Goal: Information Seeking & Learning: Understand process/instructions

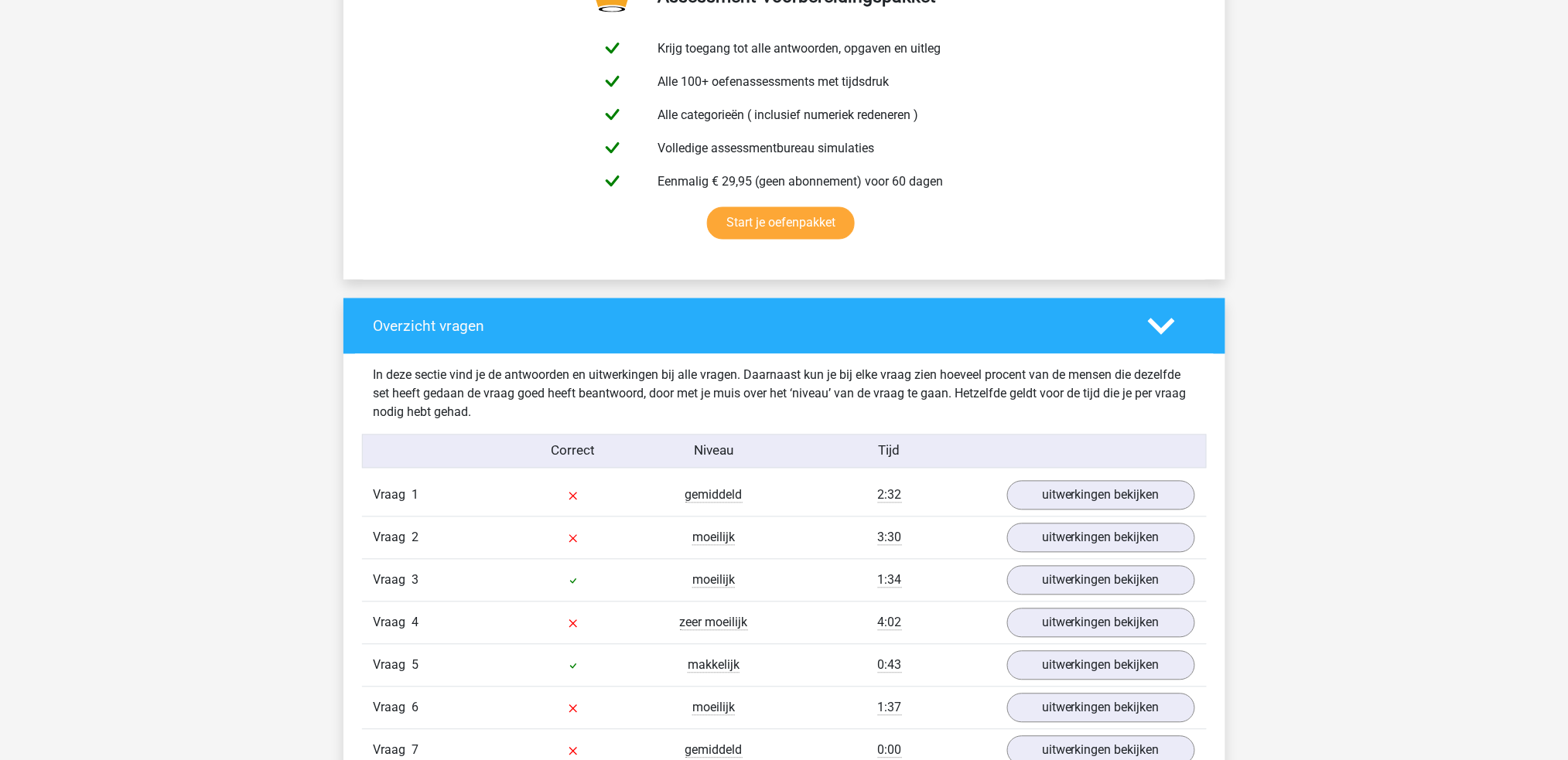
scroll to position [1133, 0]
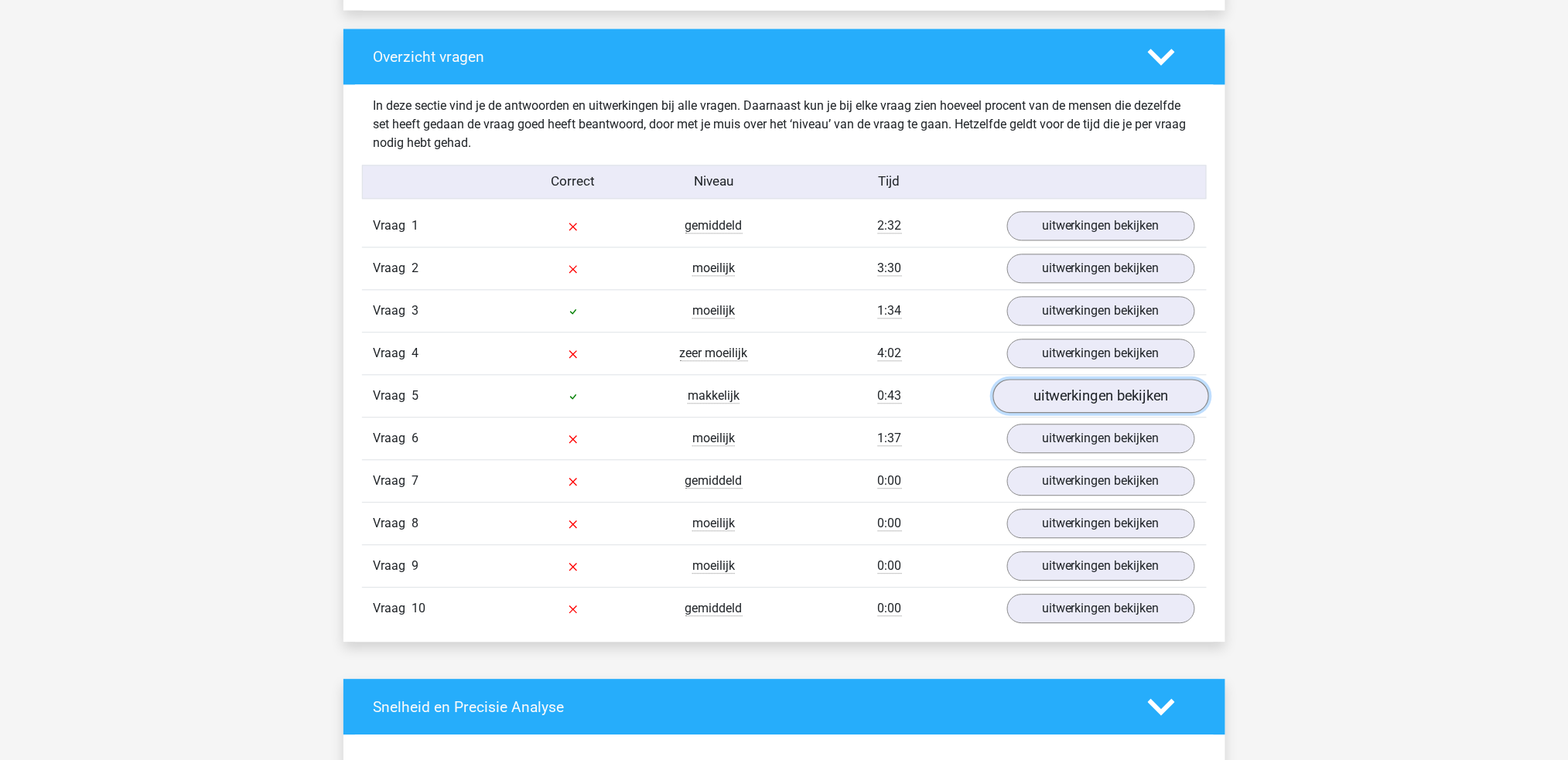
click at [1083, 396] on link "uitwerkingen bekijken" at bounding box center [1100, 395] width 216 height 34
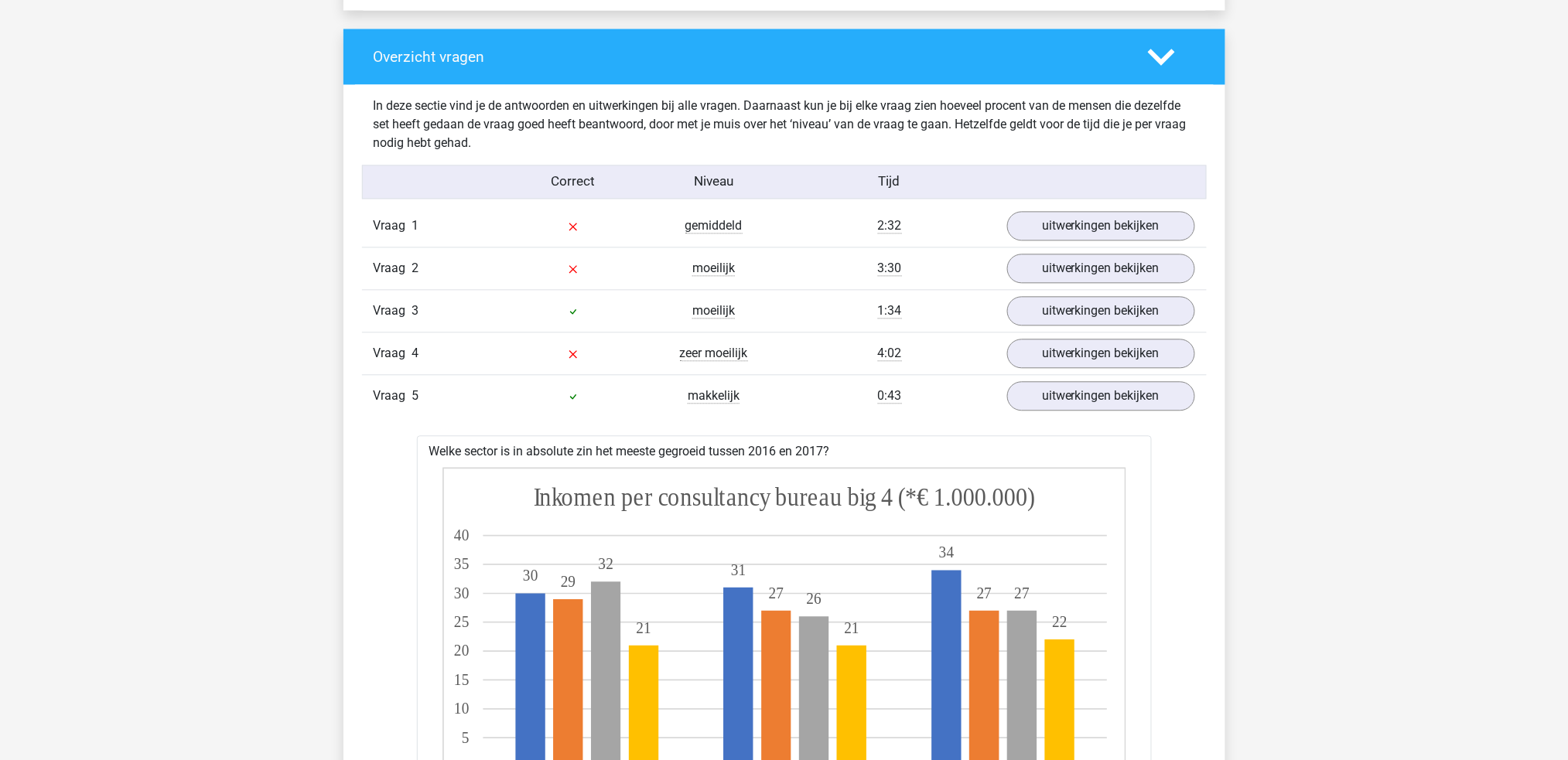
drag, startPoint x: 904, startPoint y: 399, endPoint x: 926, endPoint y: 399, distance: 22.0
click at [926, 399] on div "0:43" at bounding box center [890, 395] width 211 height 19
click at [1161, 399] on link "uitwerkingen bekijken" at bounding box center [1100, 395] width 216 height 34
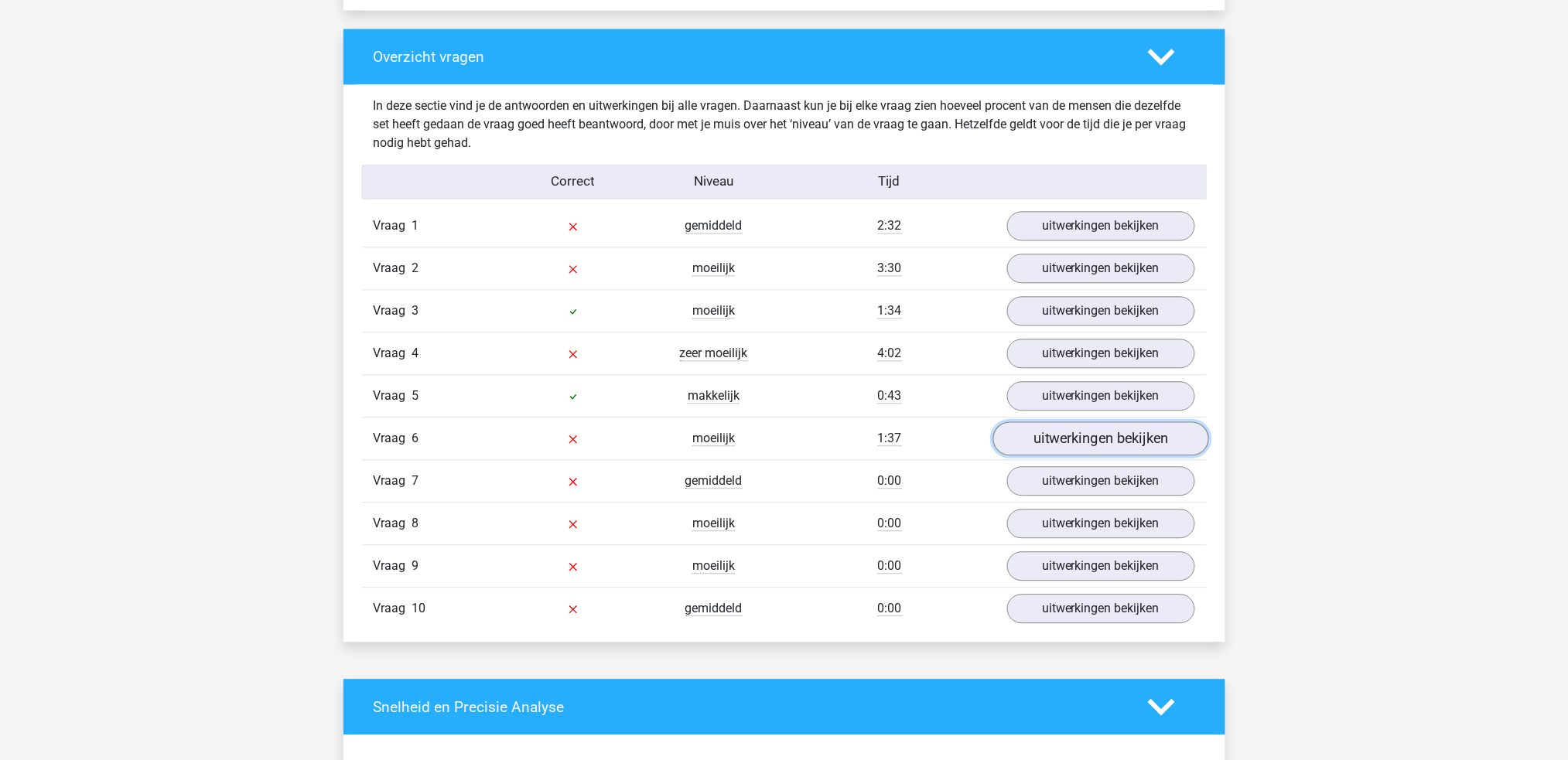
click at [1161, 434] on link "uitwerkingen bekijken" at bounding box center [1100, 438] width 216 height 34
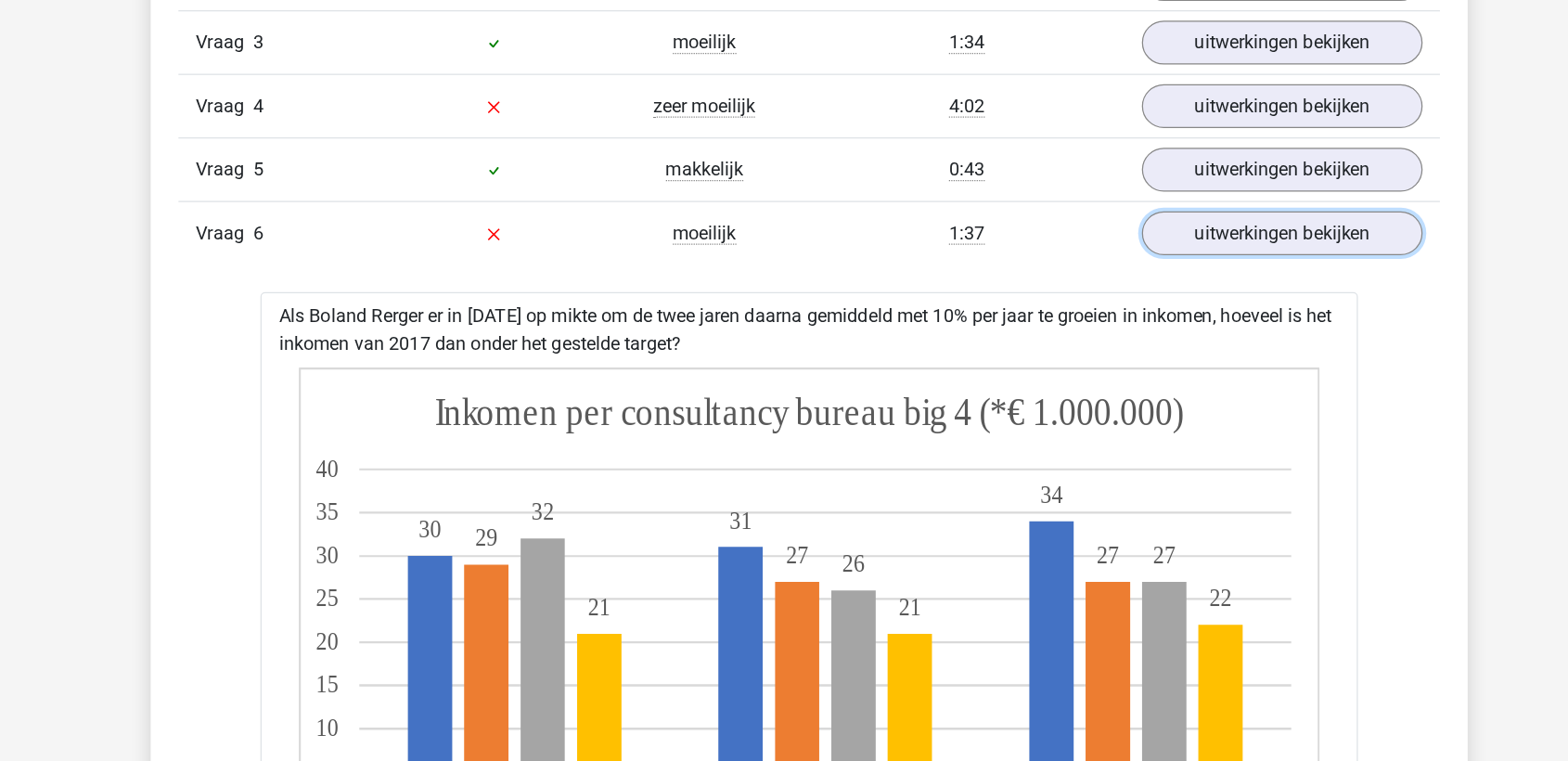
scroll to position [1653, 0]
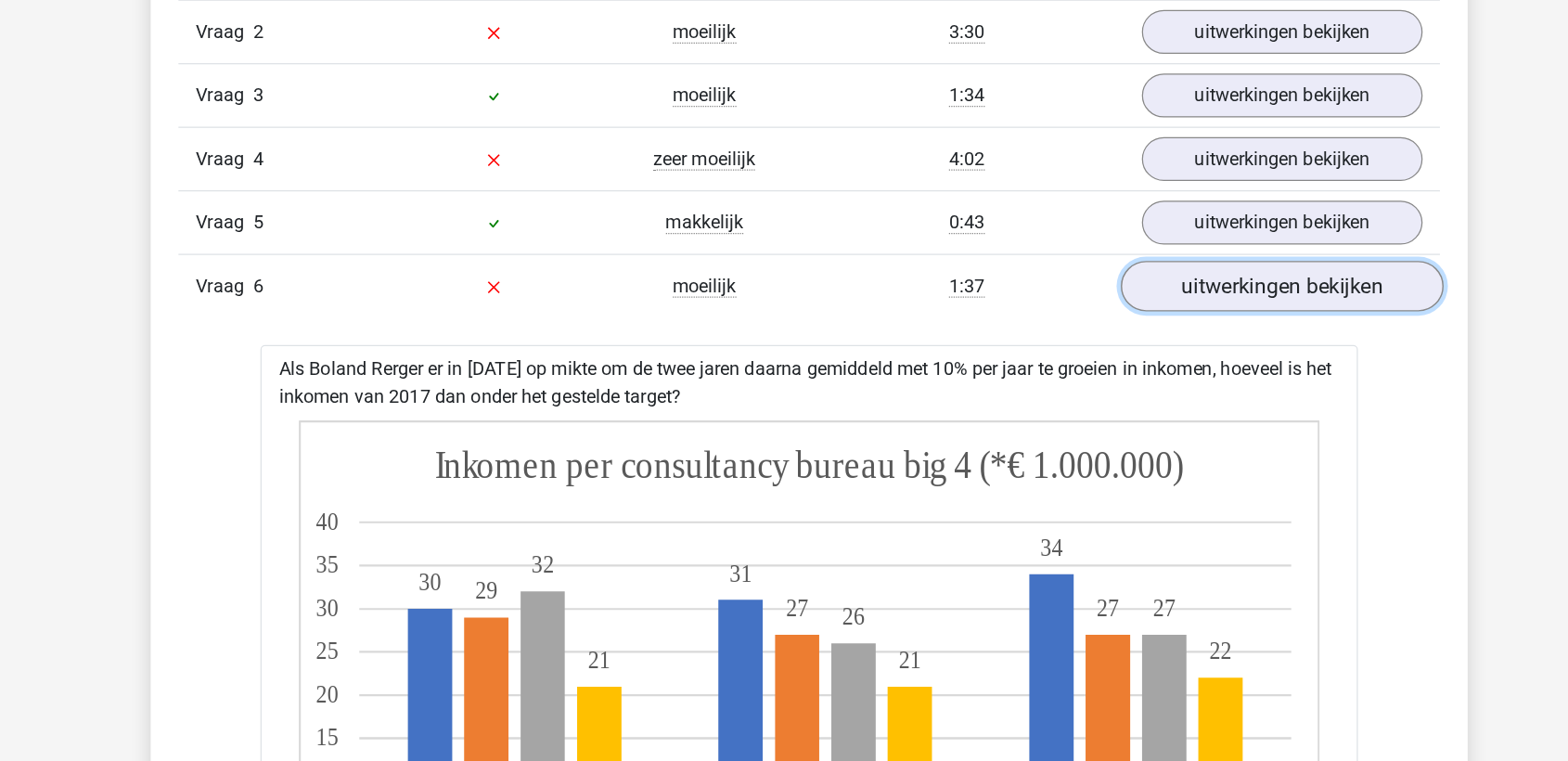
click at [1065, 228] on link "uitwerkingen bekijken" at bounding box center [1164, 230] width 259 height 41
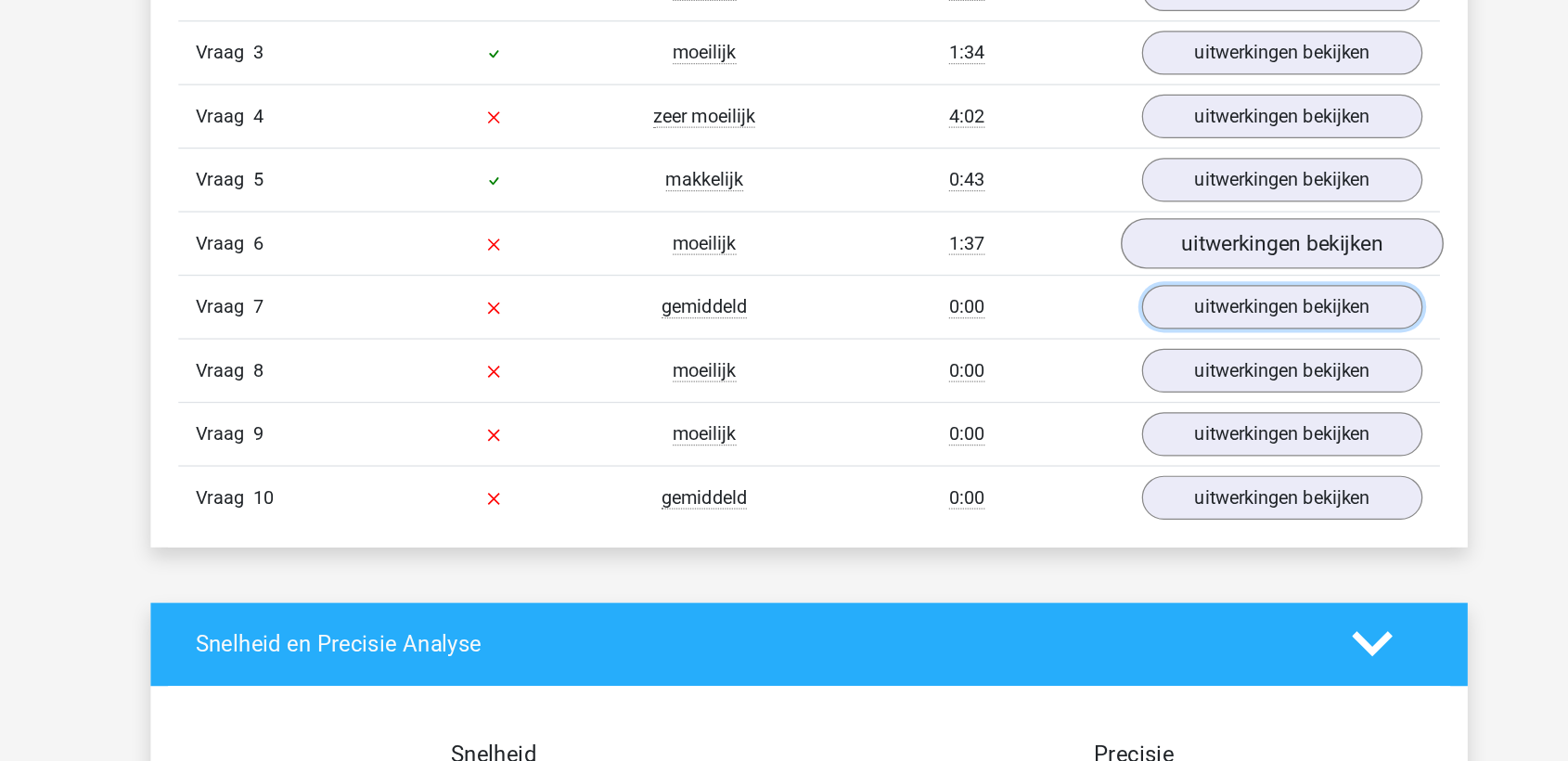
click at [1065, 264] on link "uitwerkingen bekijken" at bounding box center [1164, 282] width 226 height 35
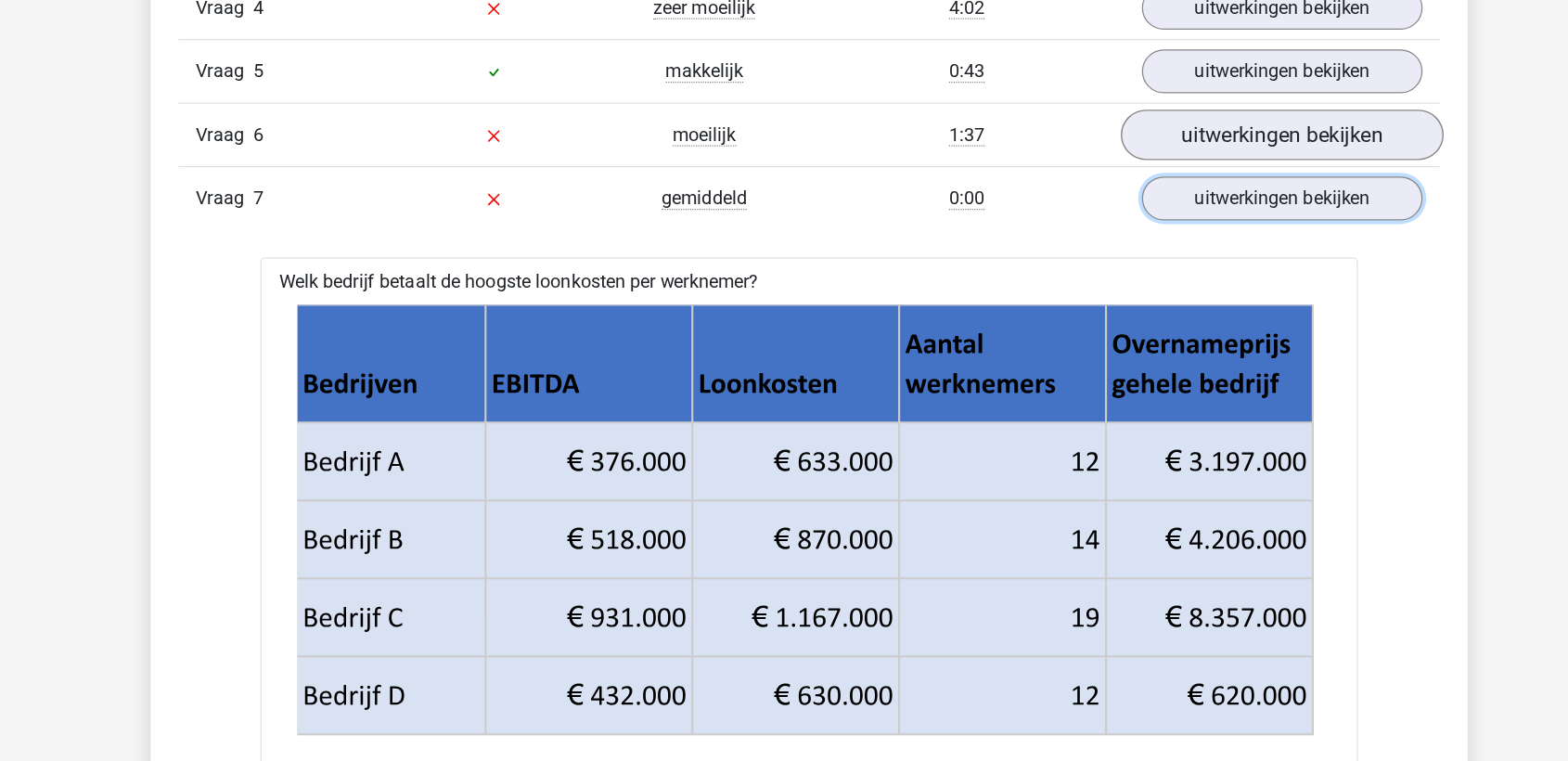
scroll to position [1772, 0]
drag, startPoint x: 497, startPoint y: 222, endPoint x: 743, endPoint y: 234, distance: 246.3
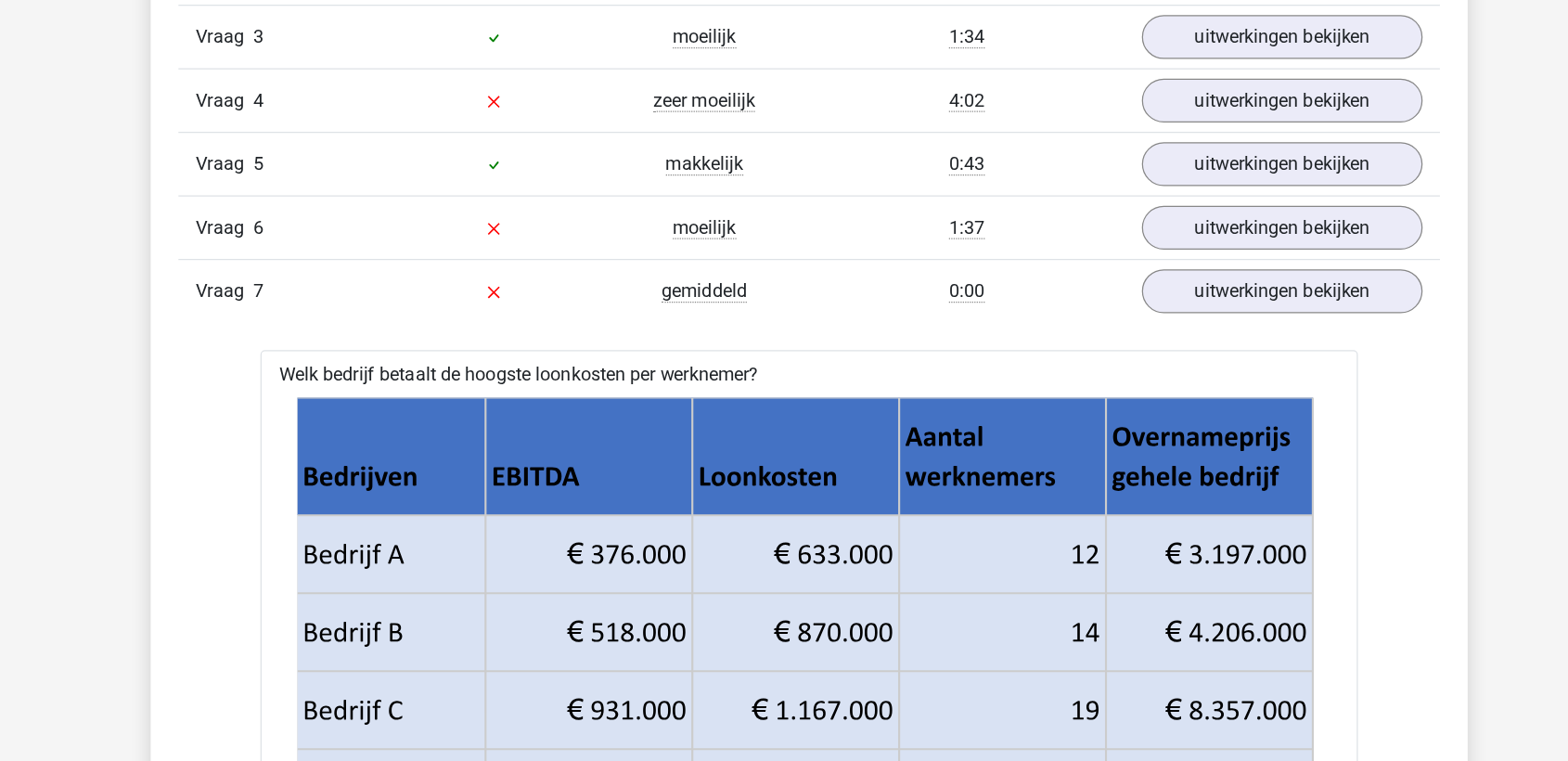
scroll to position [1699, 0]
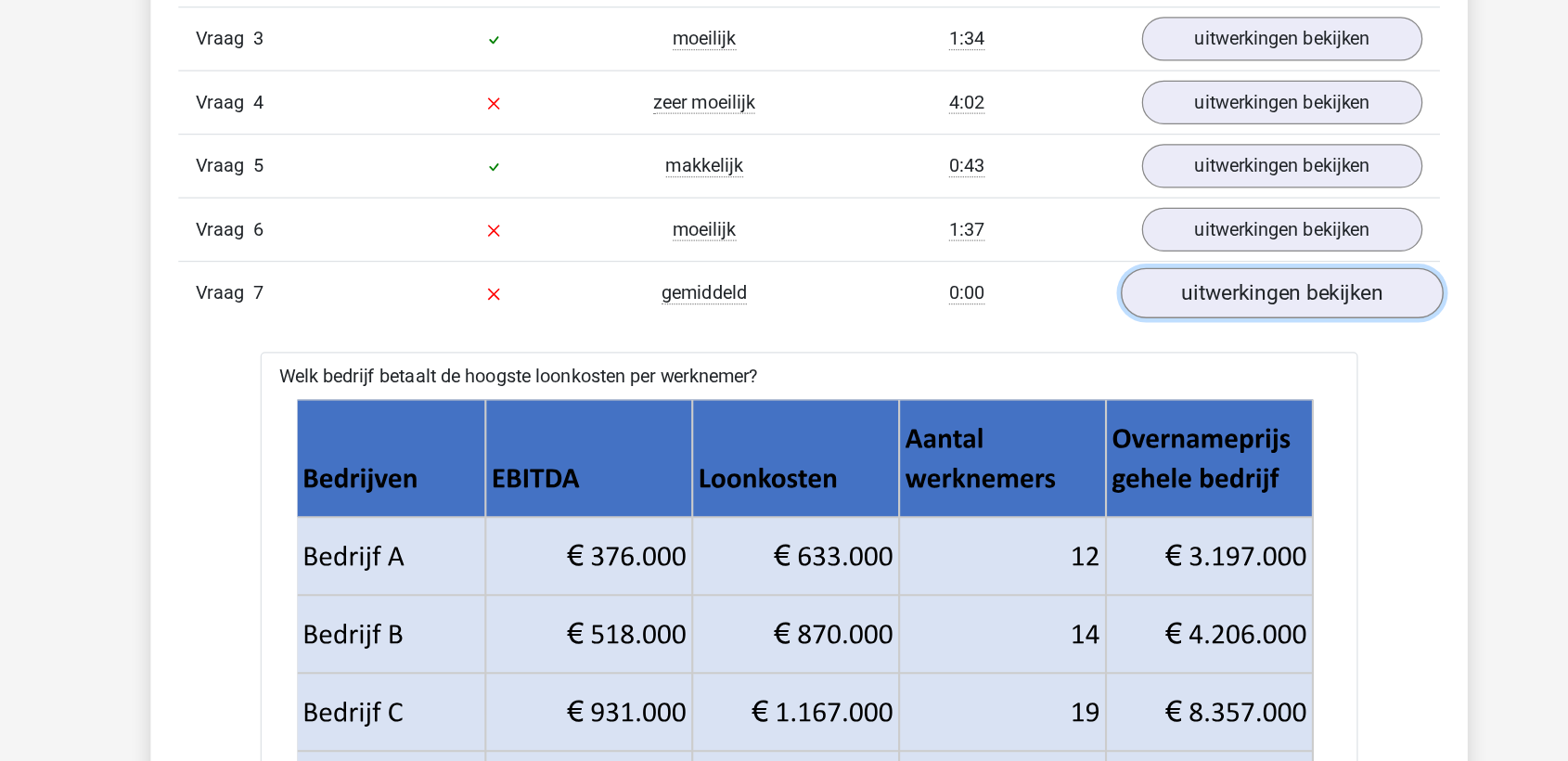
click at [1116, 246] on link "uitwerkingen bekijken" at bounding box center [1164, 236] width 259 height 41
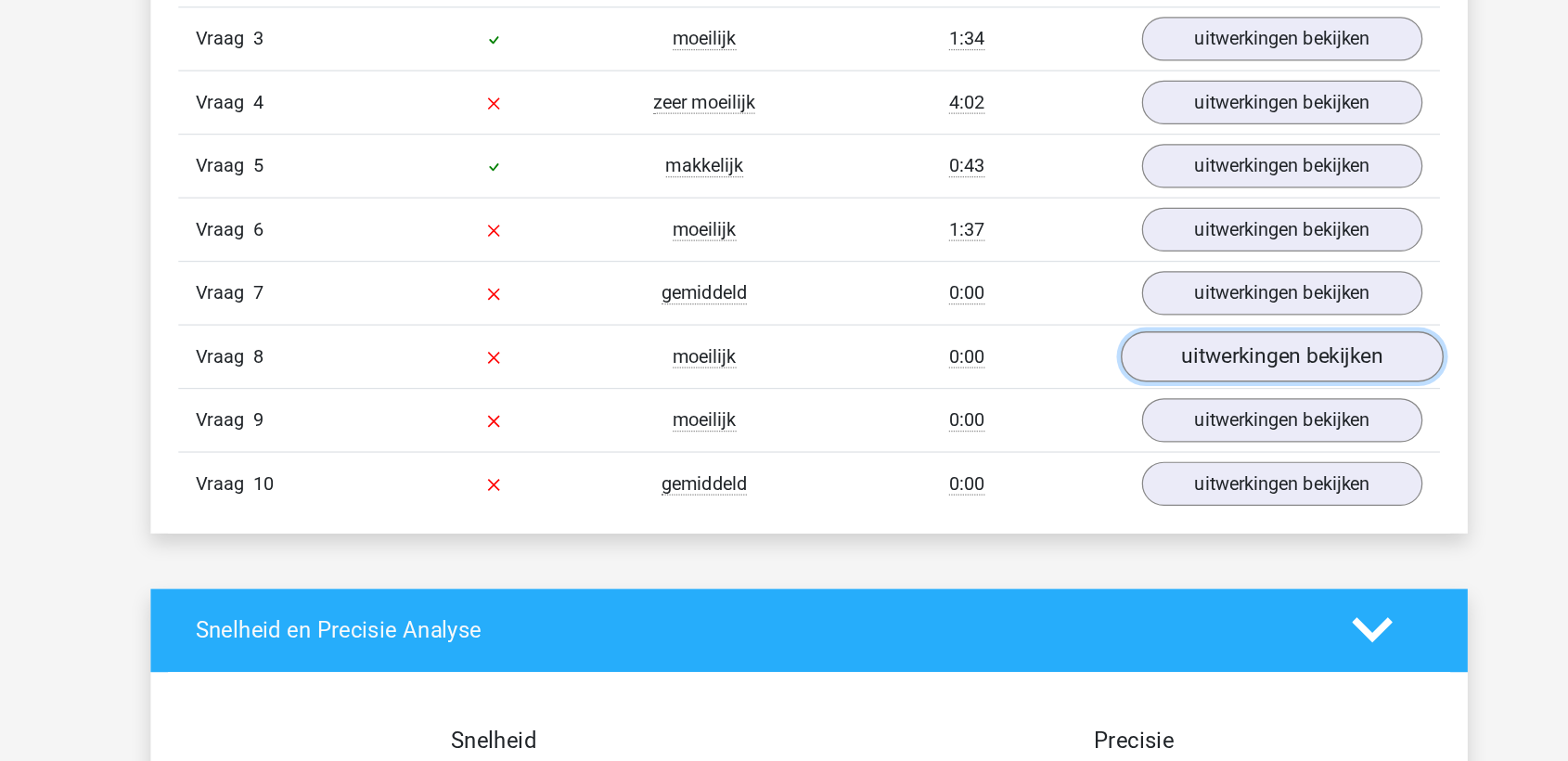
click at [1117, 281] on link "uitwerkingen bekijken" at bounding box center [1164, 287] width 259 height 41
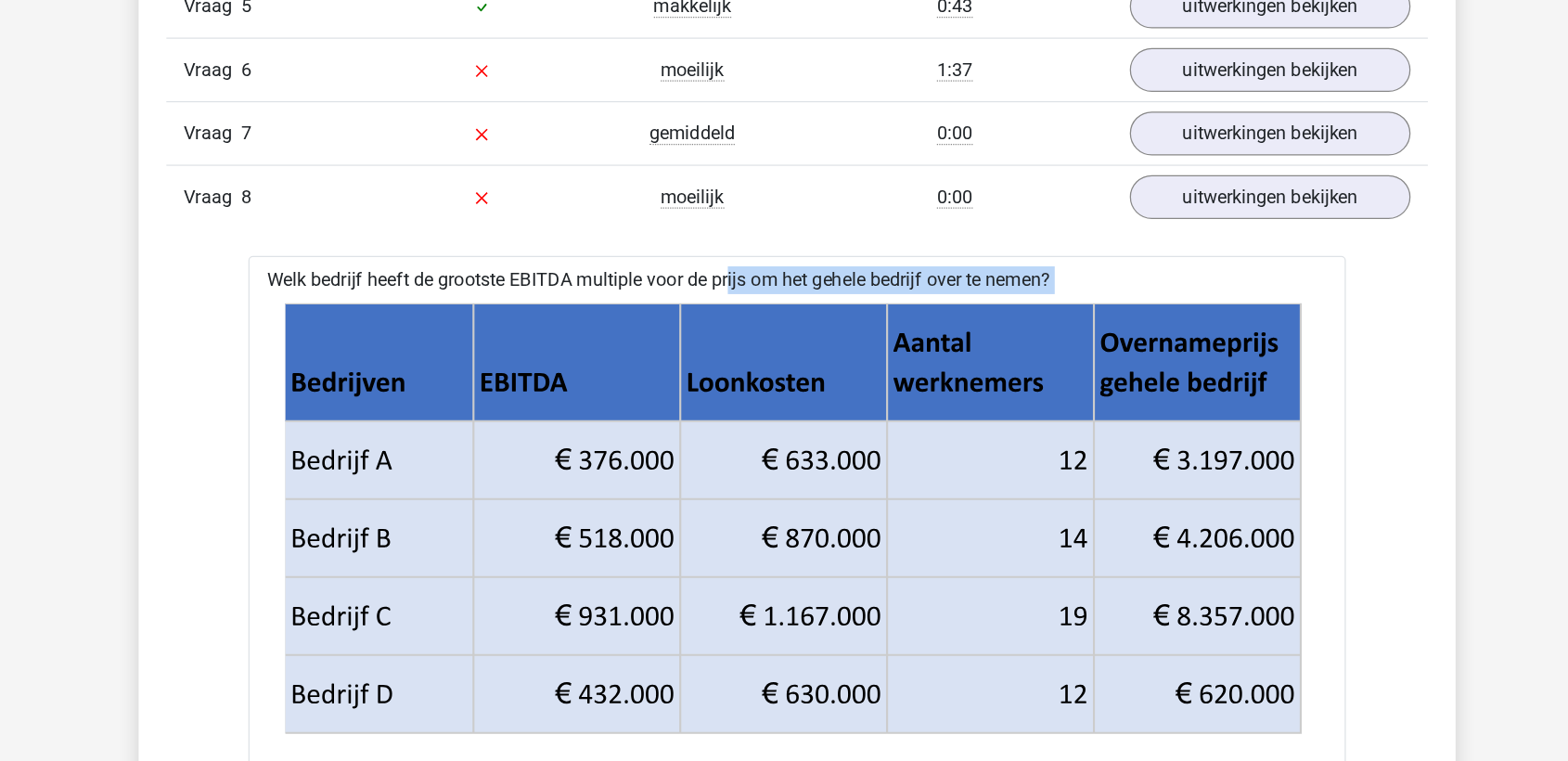
drag, startPoint x: 675, startPoint y: 353, endPoint x: 814, endPoint y: 367, distance: 139.7
click at [814, 367] on div "Welk bedrijf heeft de grootste EBITDA multiple voor de prijs om het gehele bedr…" at bounding box center [784, 717] width 882 height 766
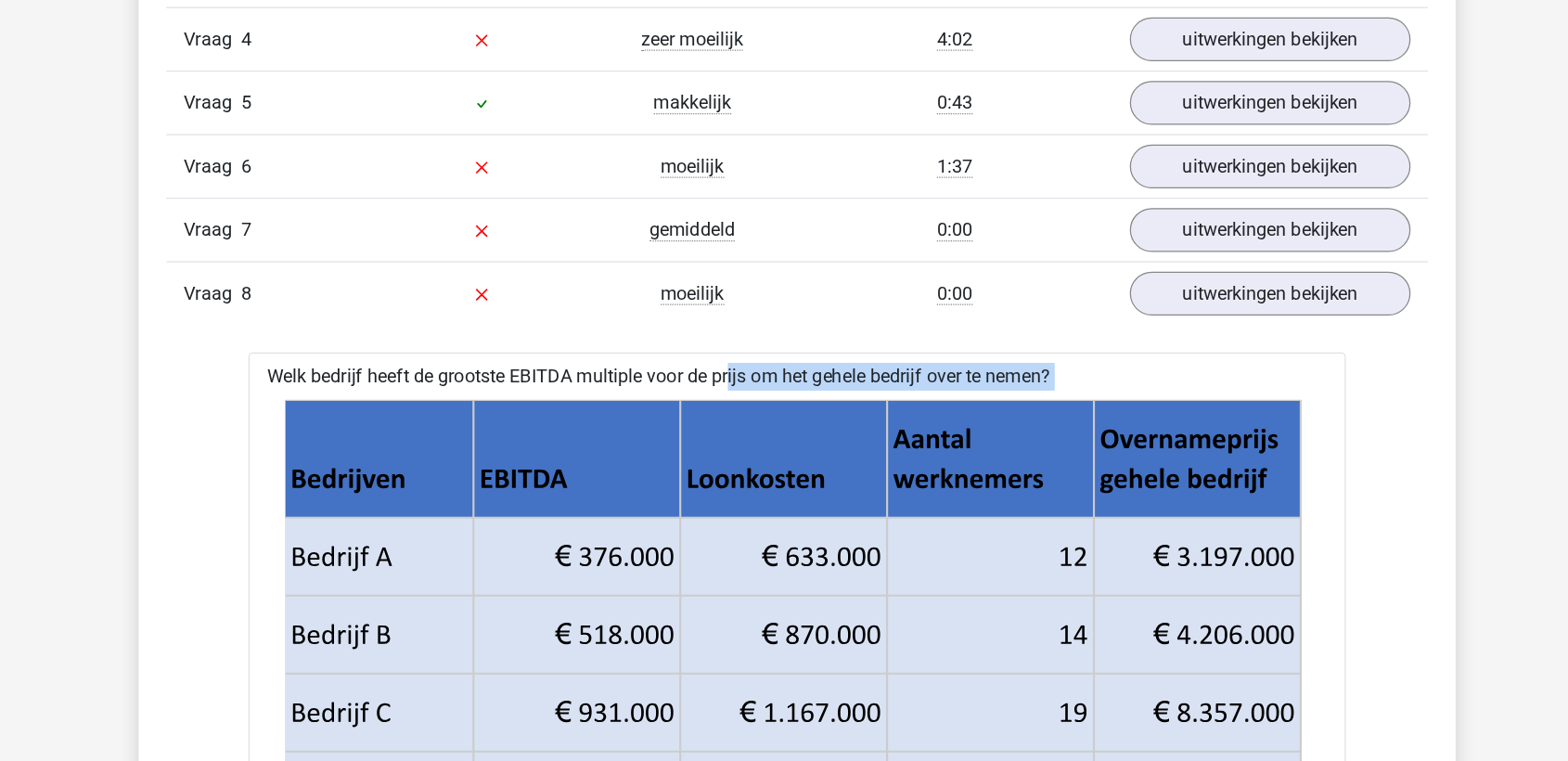
scroll to position [1787, 0]
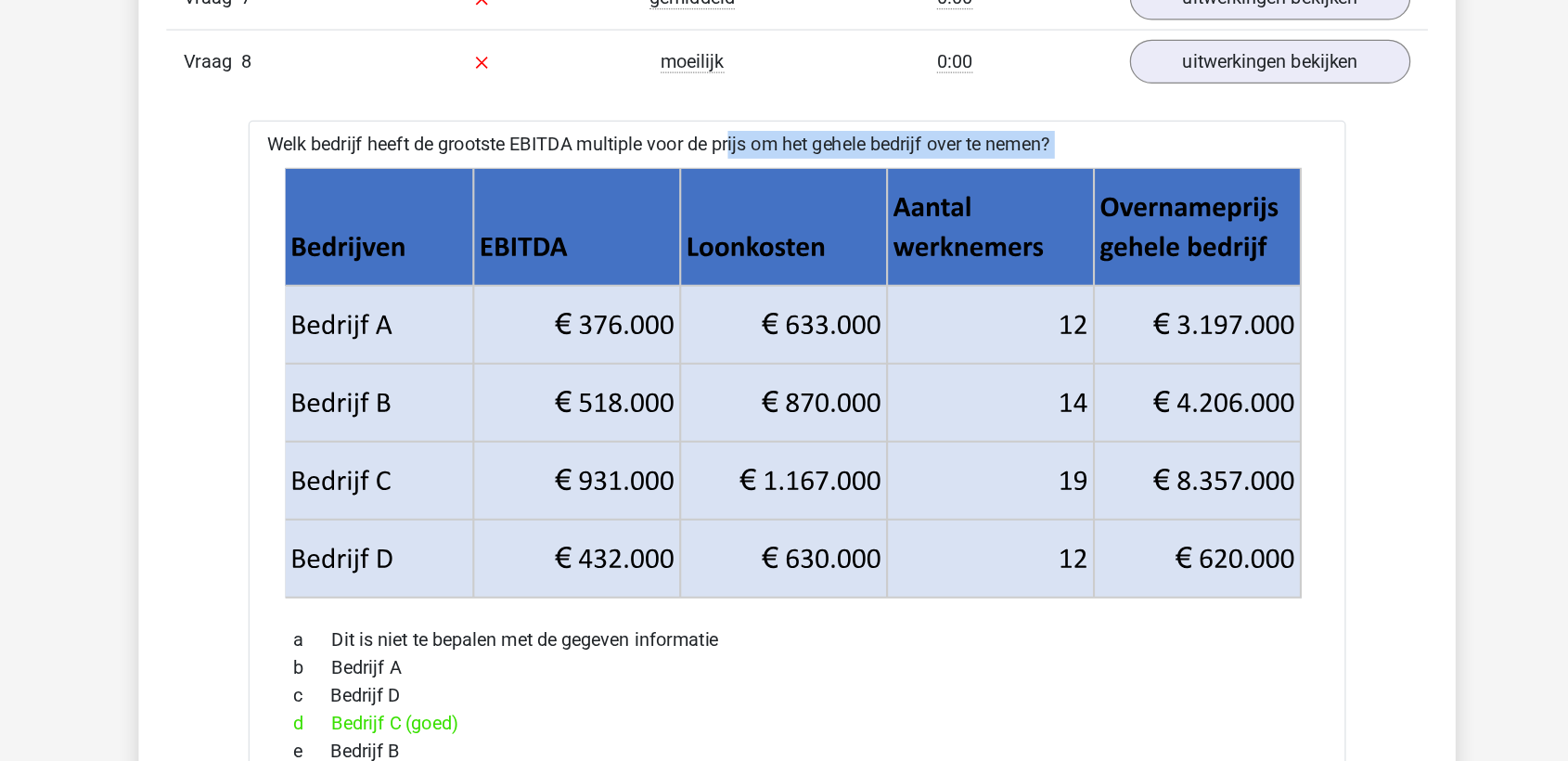
click at [1278, 561] on div "In deze sectie vind je de antwoorden en uitwerkingen bij alle vragen. Daarnaast…" at bounding box center [784, 412] width 1030 height 1477
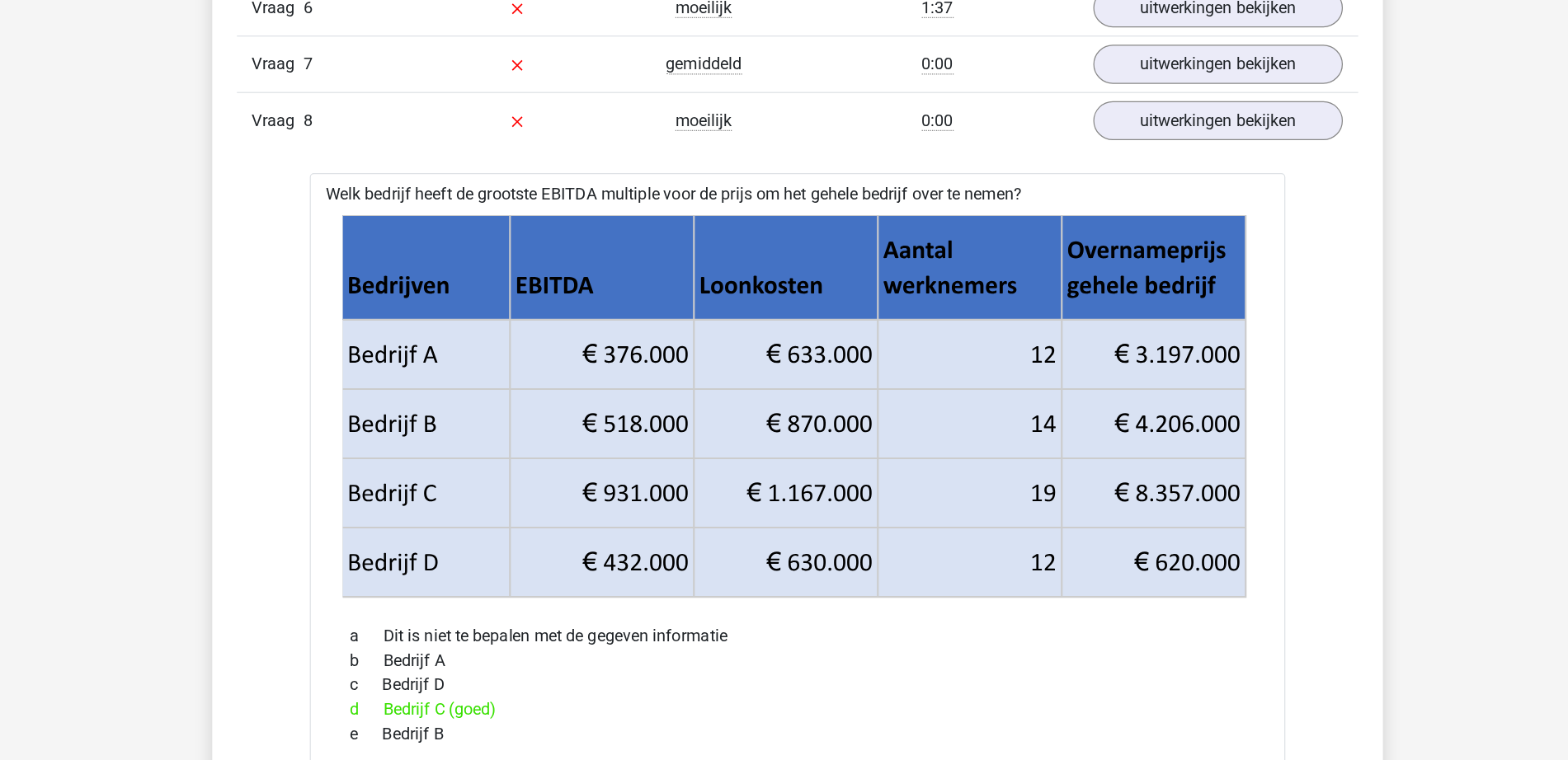
scroll to position [1657, 0]
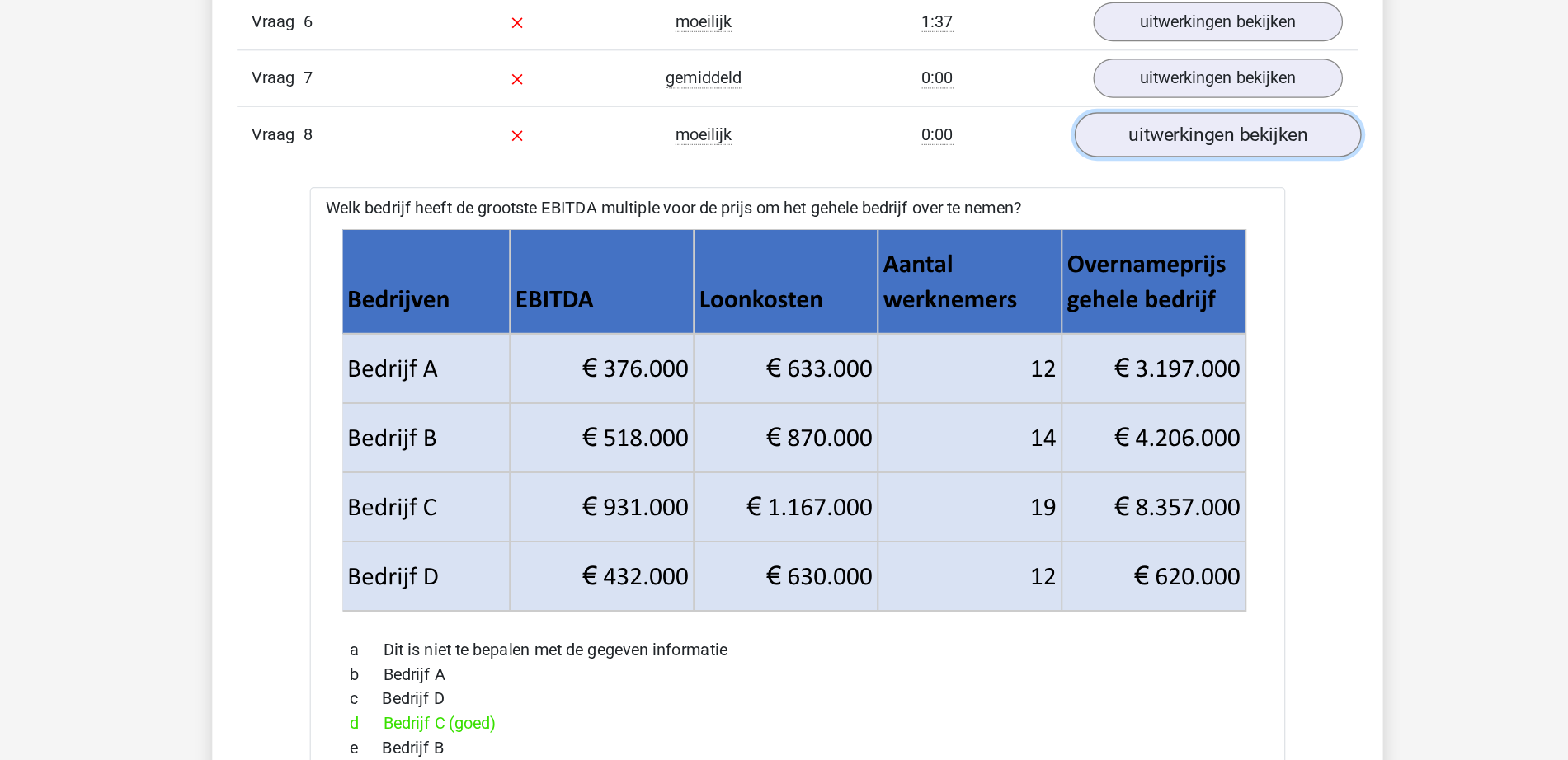
click at [1045, 103] on link "uitwerkingen bekijken" at bounding box center [1121, 109] width 230 height 36
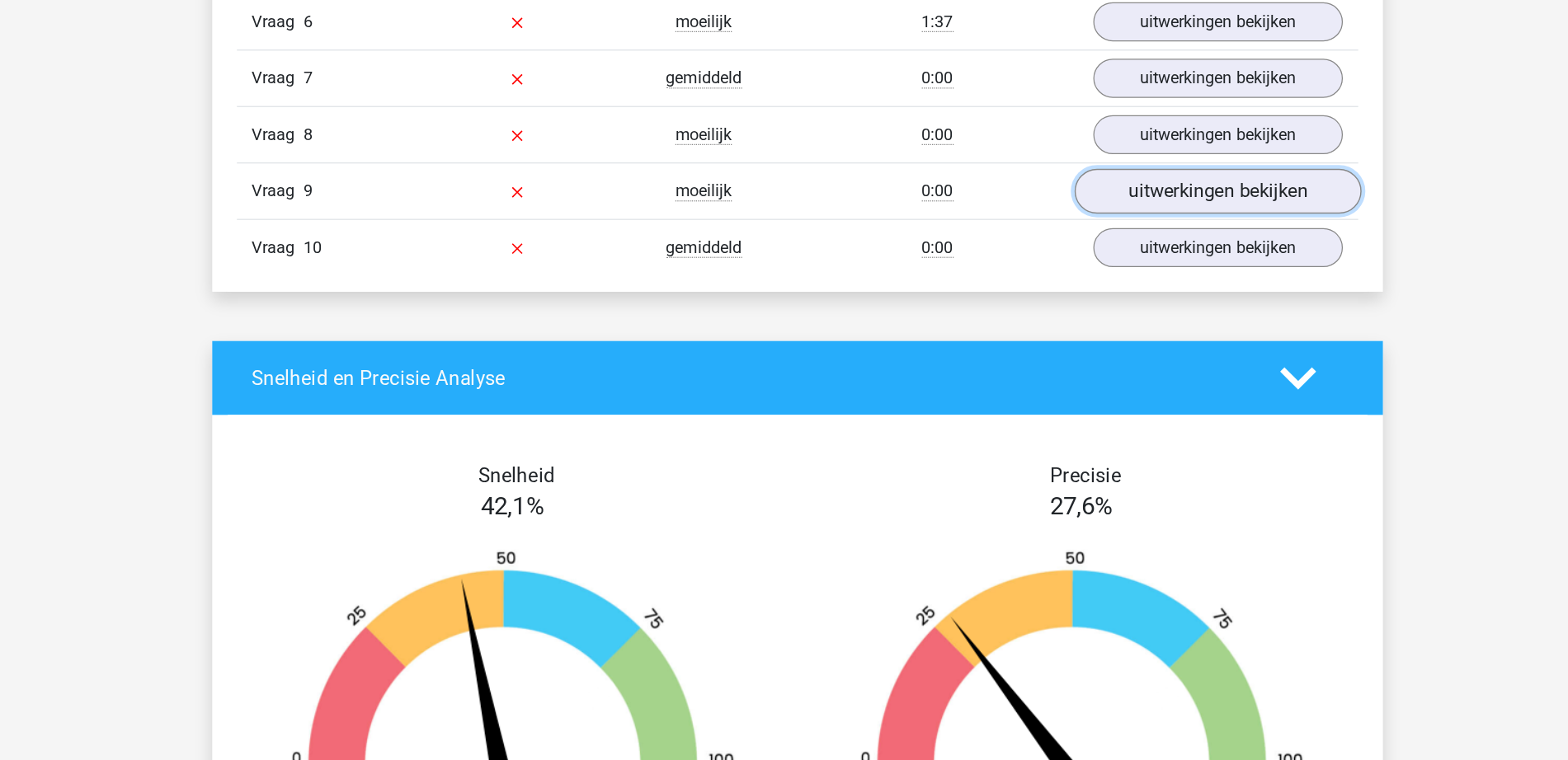
click at [1058, 149] on link "uitwerkingen bekijken" at bounding box center [1121, 154] width 230 height 36
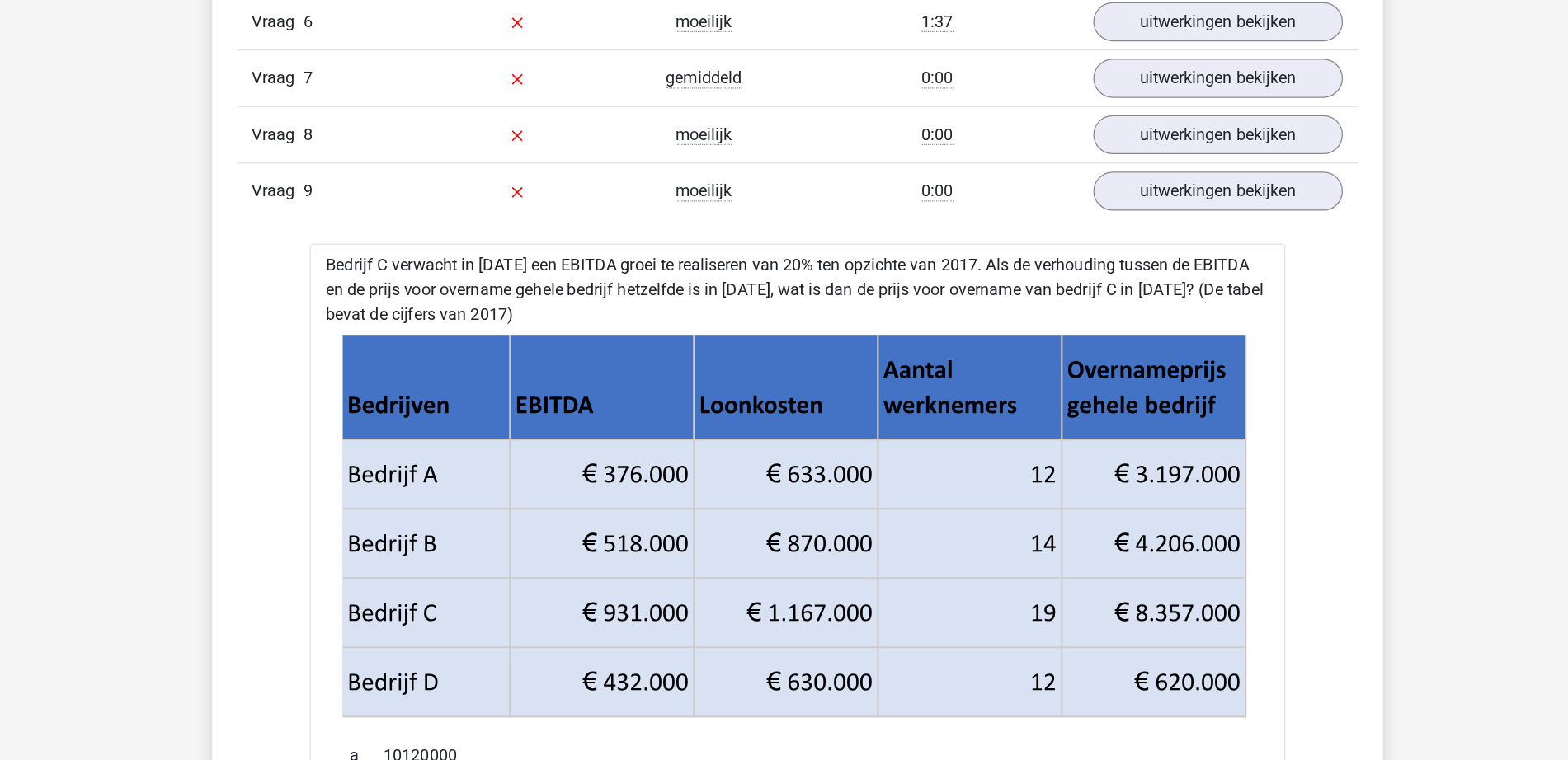
drag, startPoint x: 519, startPoint y: 256, endPoint x: 388, endPoint y: 229, distance: 133.8
click at [388, 229] on div "Vraag 1 gemiddeld 2:32 uitwerkingen bekijken Wat is de verhouding tussen het in…" at bounding box center [784, 575] width 876 height 1614
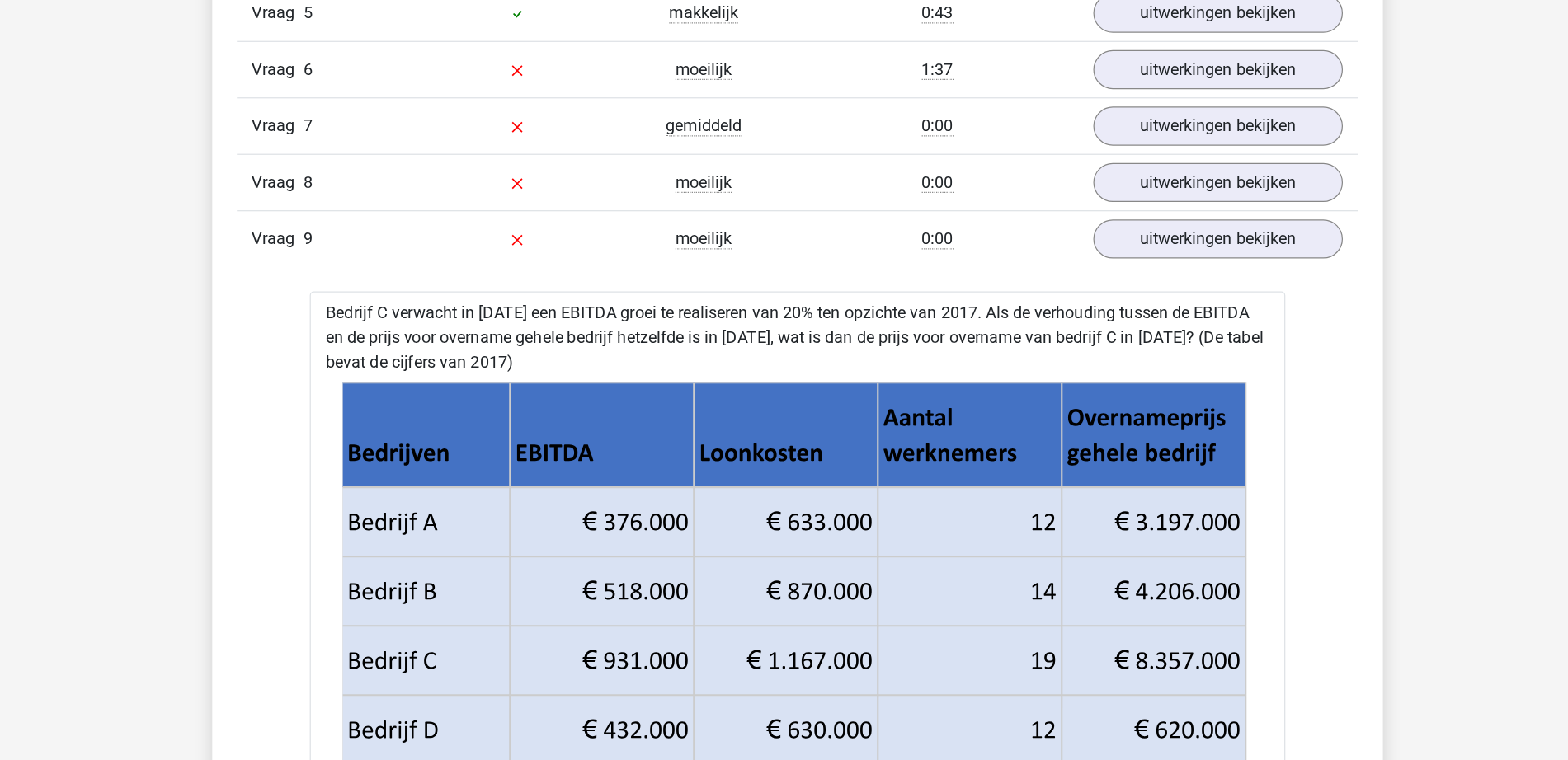
scroll to position [1598, 0]
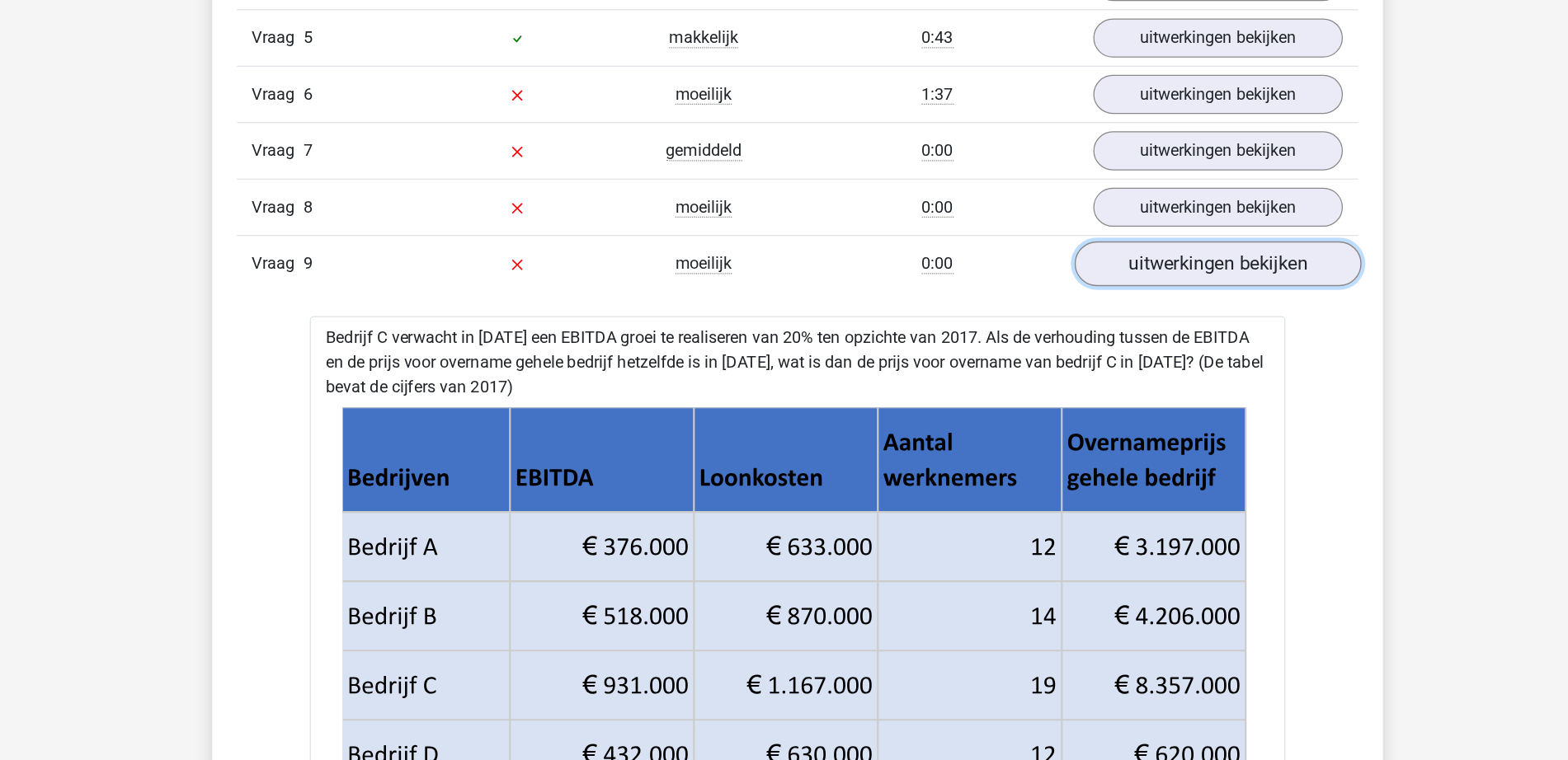
click at [1123, 226] on link "uitwerkingen bekijken" at bounding box center [1121, 213] width 230 height 36
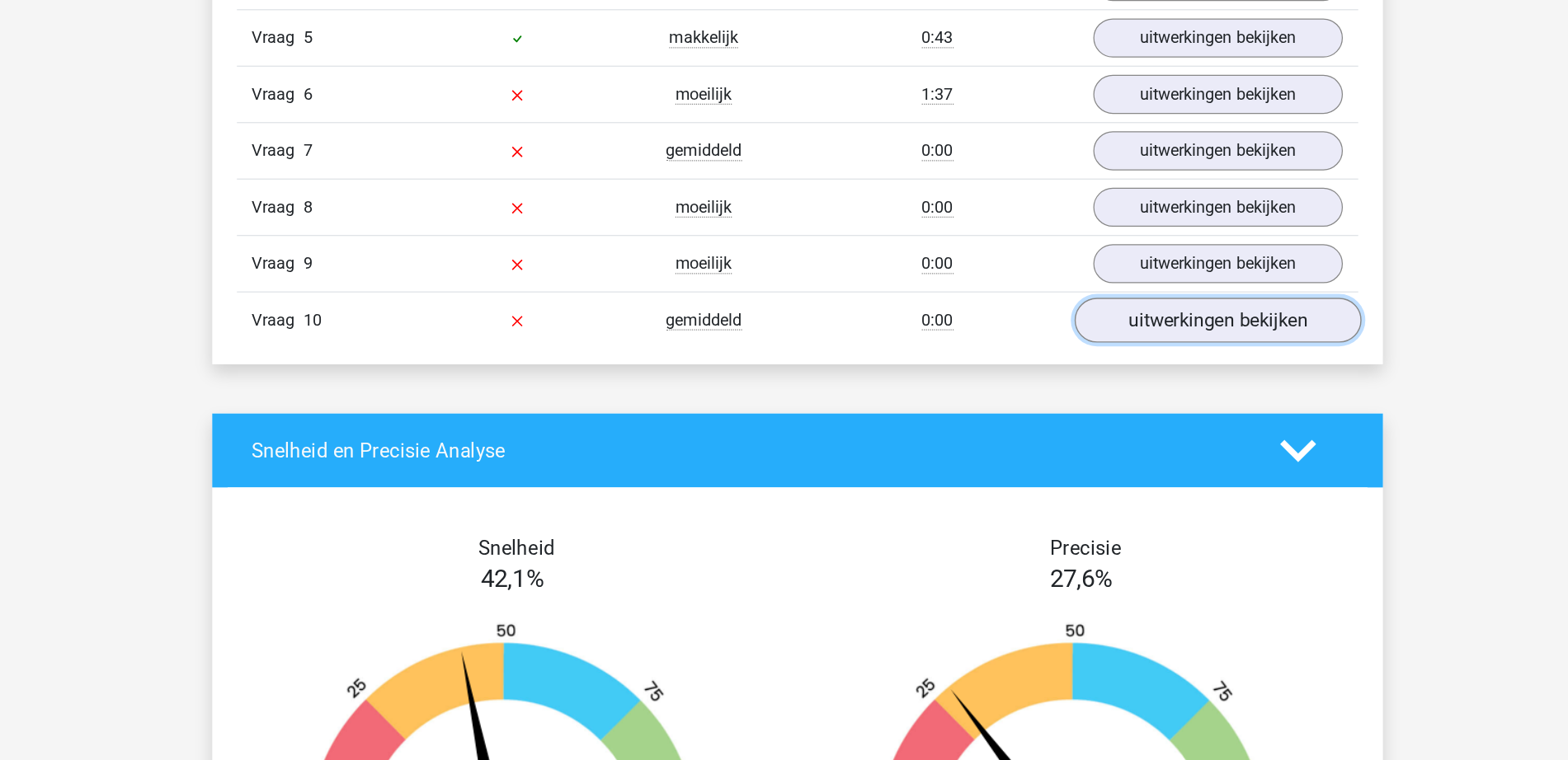
click at [1128, 257] on link "uitwerkingen bekijken" at bounding box center [1121, 258] width 230 height 36
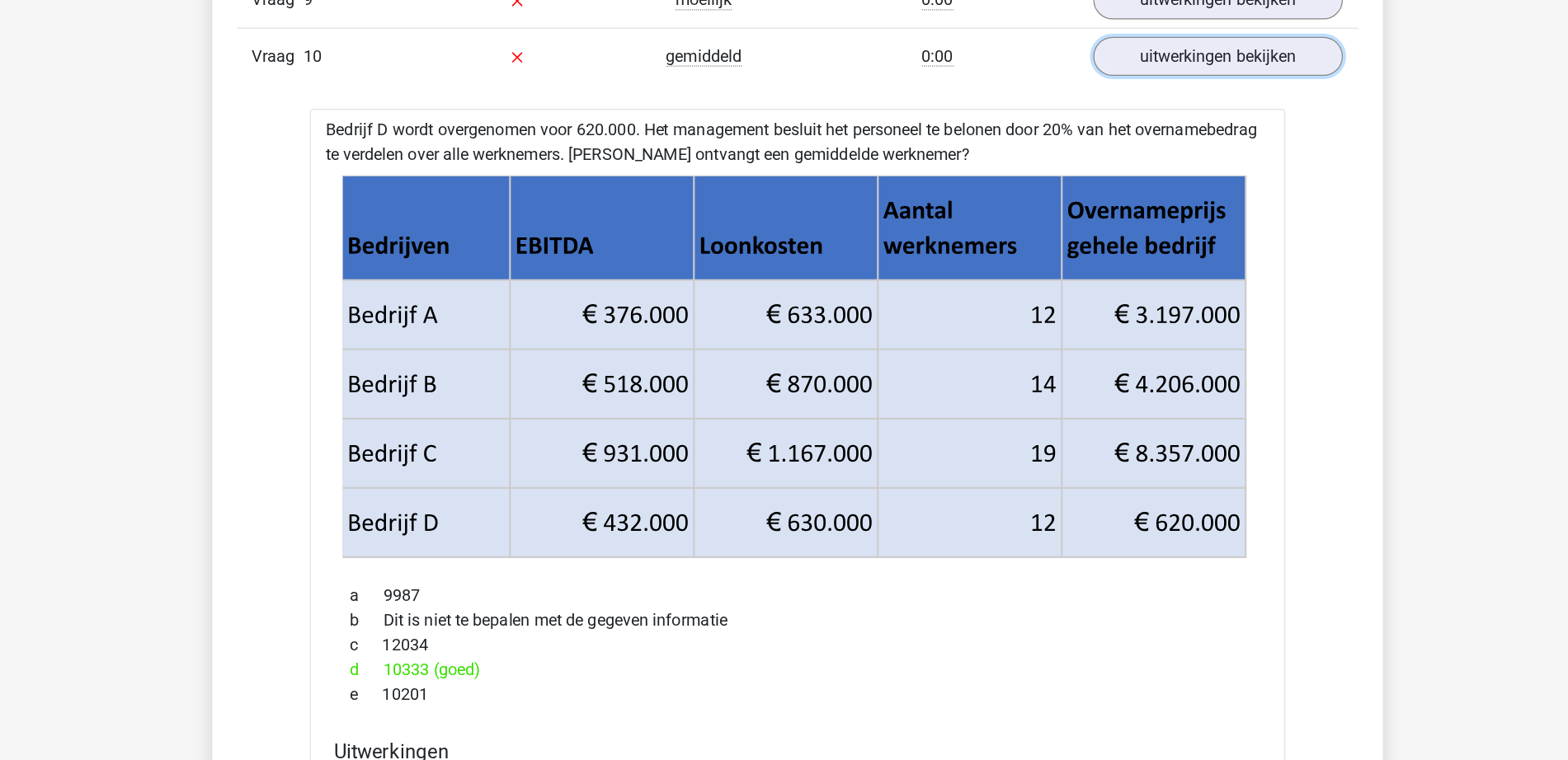
scroll to position [1666, 0]
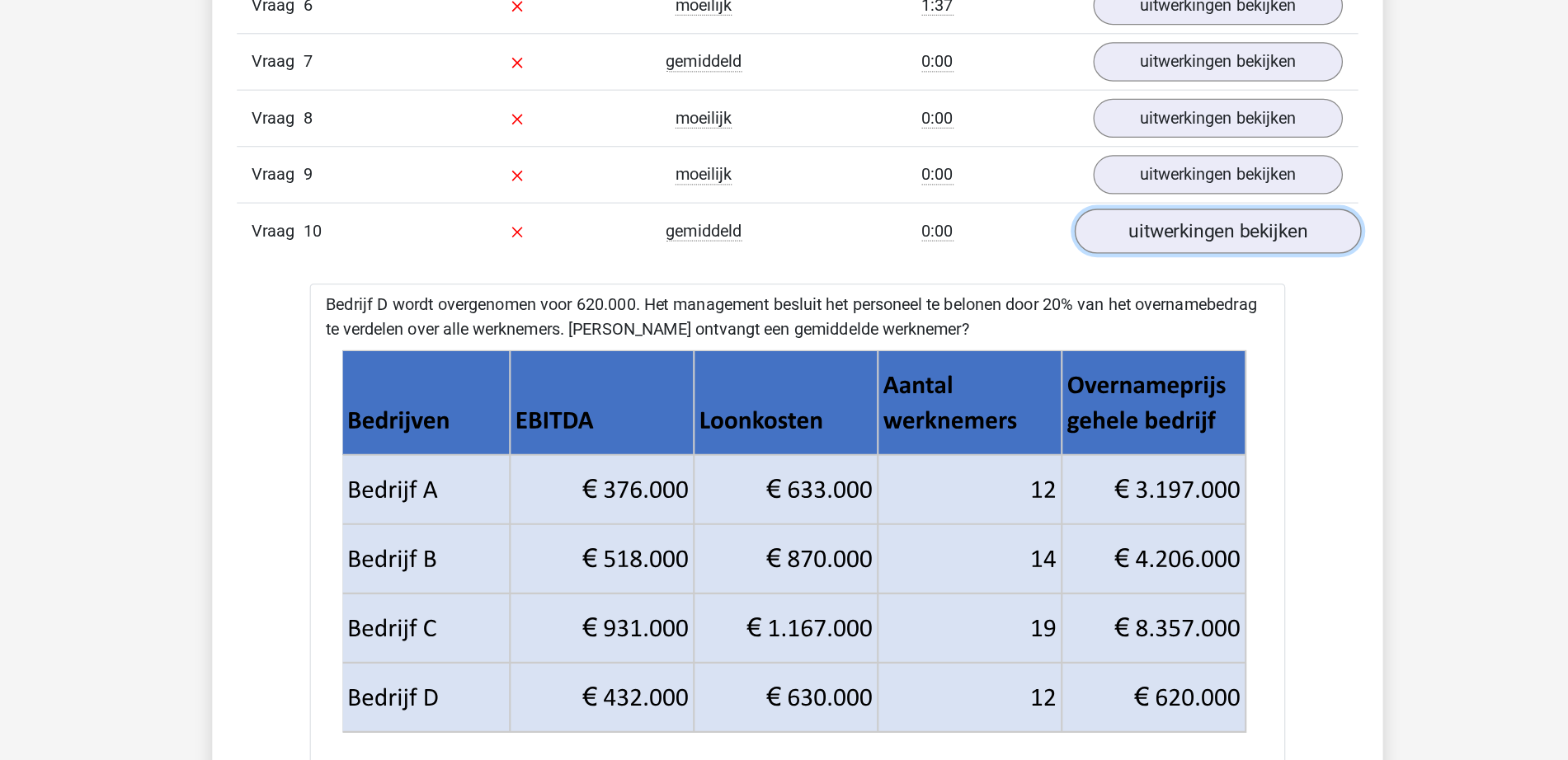
click at [1178, 200] on link "uitwerkingen bekijken" at bounding box center [1121, 191] width 230 height 36
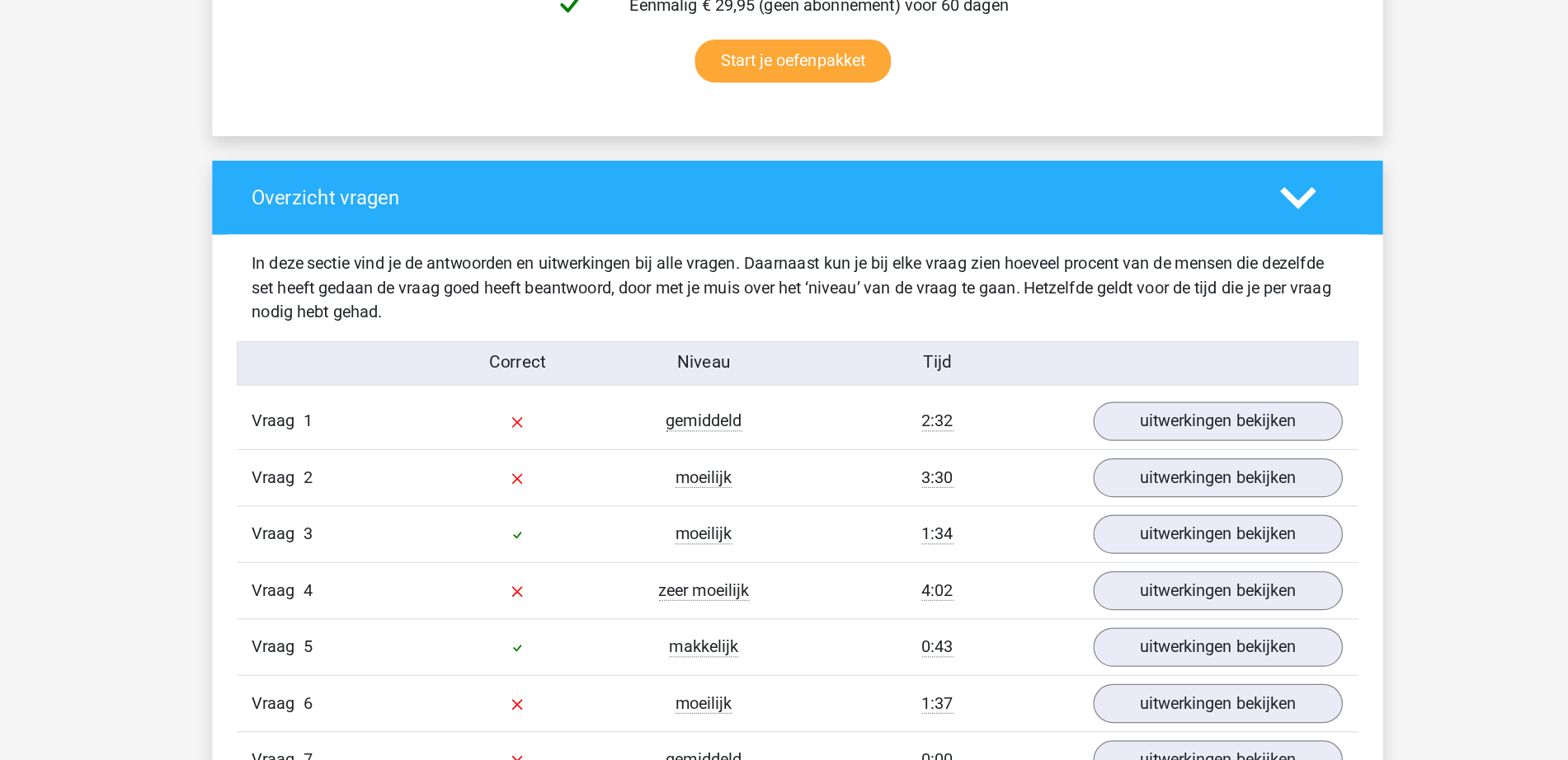
scroll to position [961, 0]
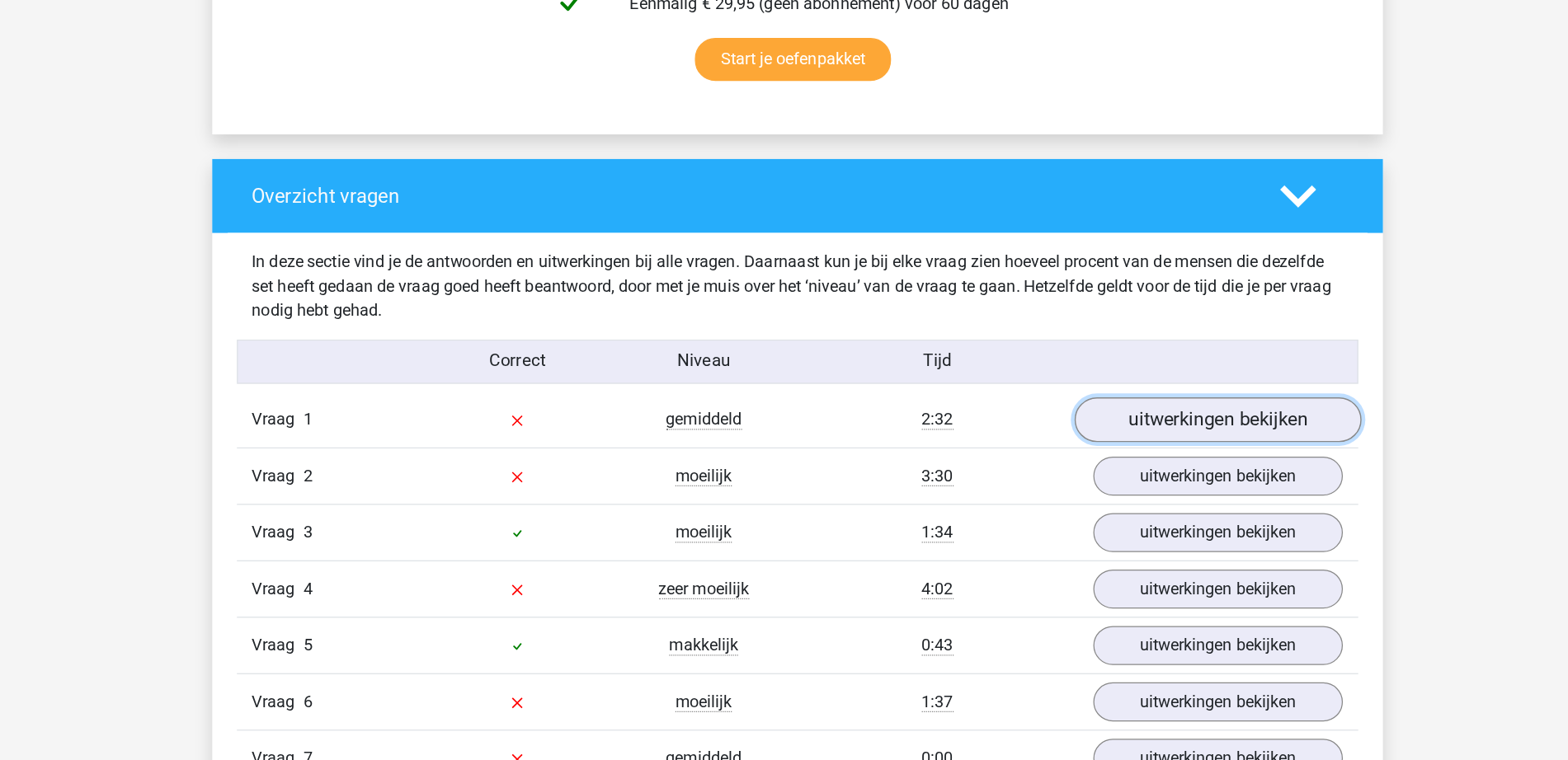
click at [1172, 481] on link "uitwerkingen bekijken" at bounding box center [1121, 487] width 230 height 36
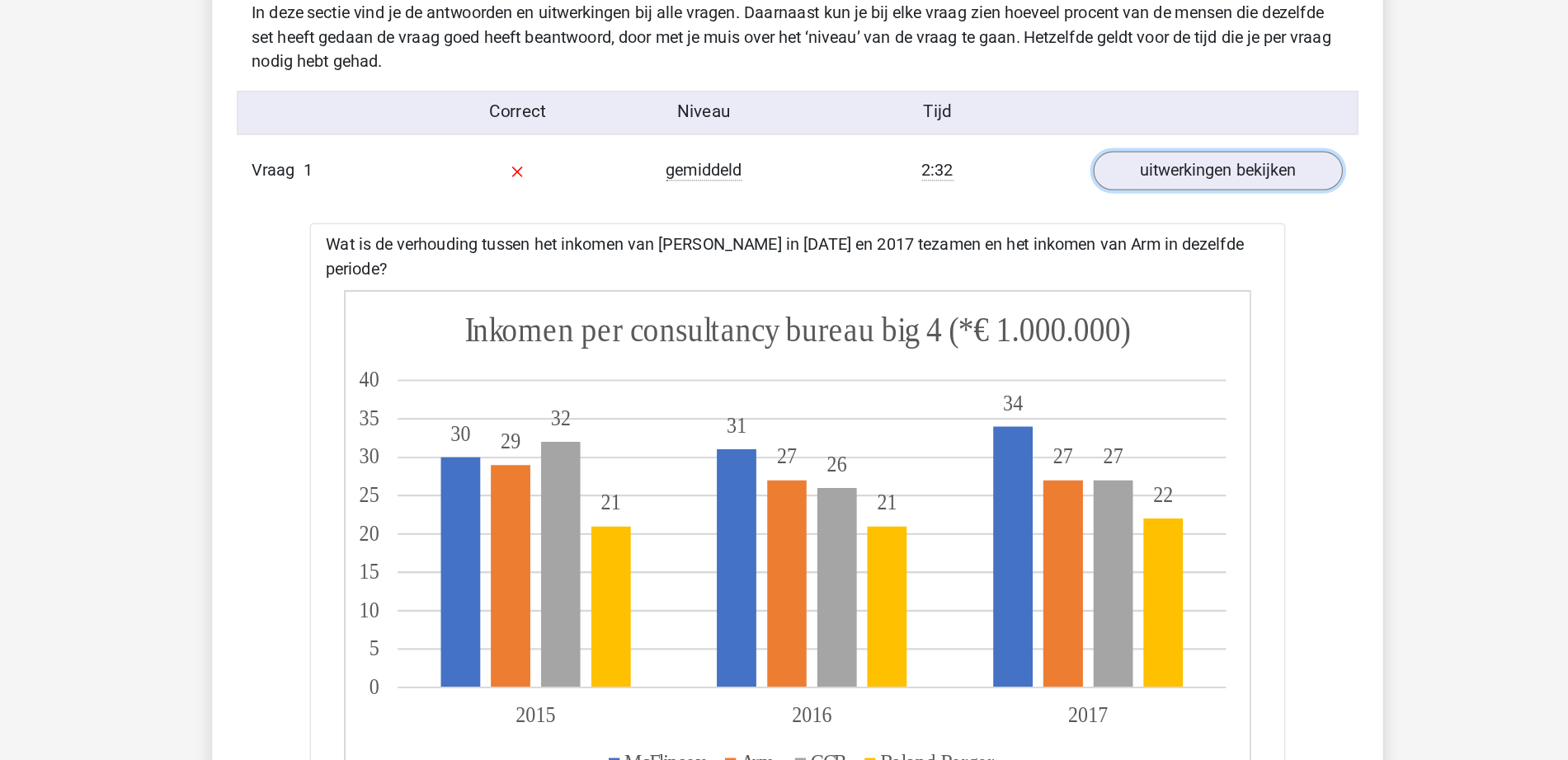
scroll to position [1163, 0]
click at [506, 589] on icon at bounding box center [734, 596] width 475 height 210
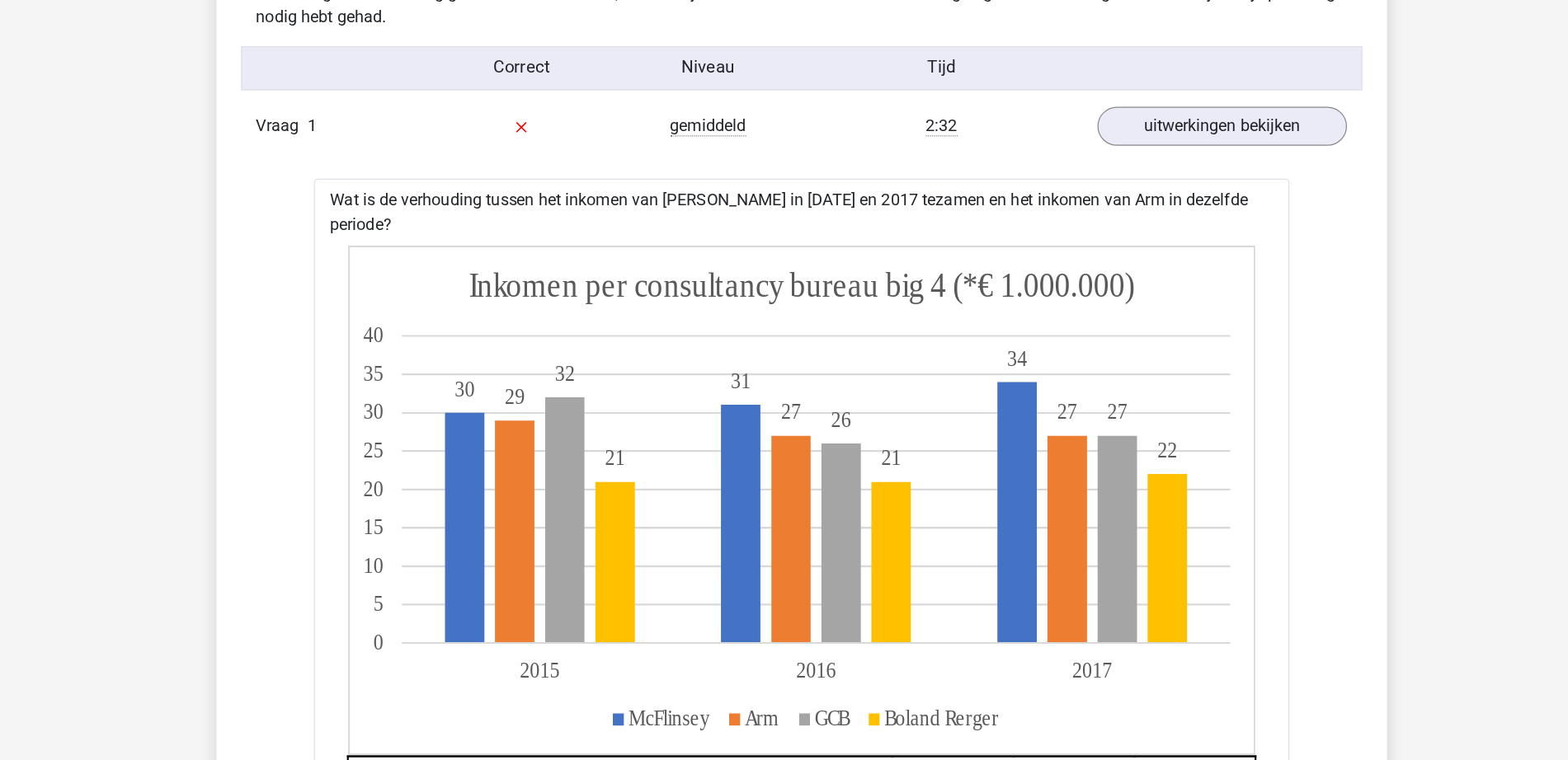
scroll to position [1341, 0]
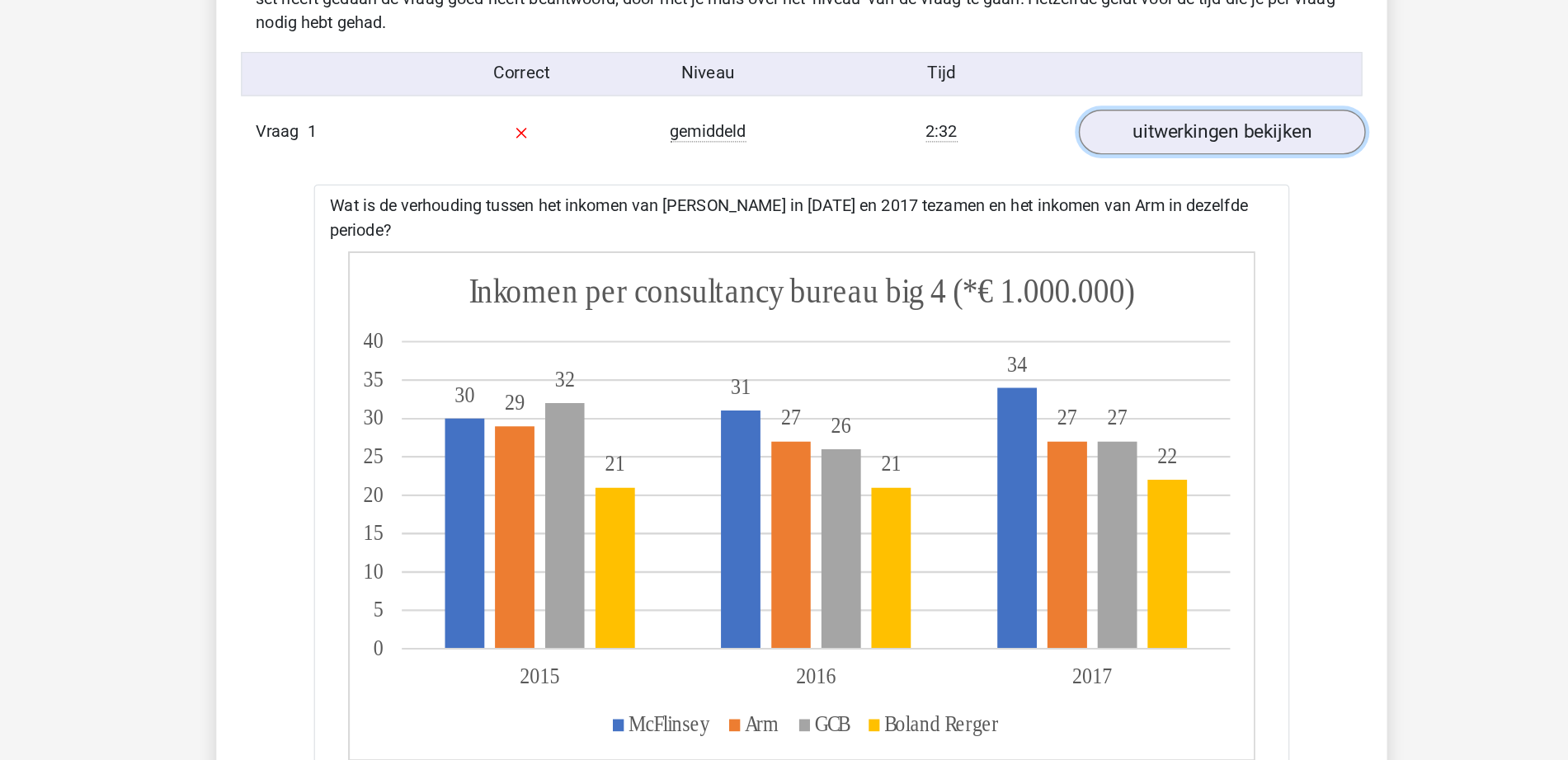
click at [1074, 106] on link "uitwerkingen bekijken" at bounding box center [1121, 107] width 230 height 36
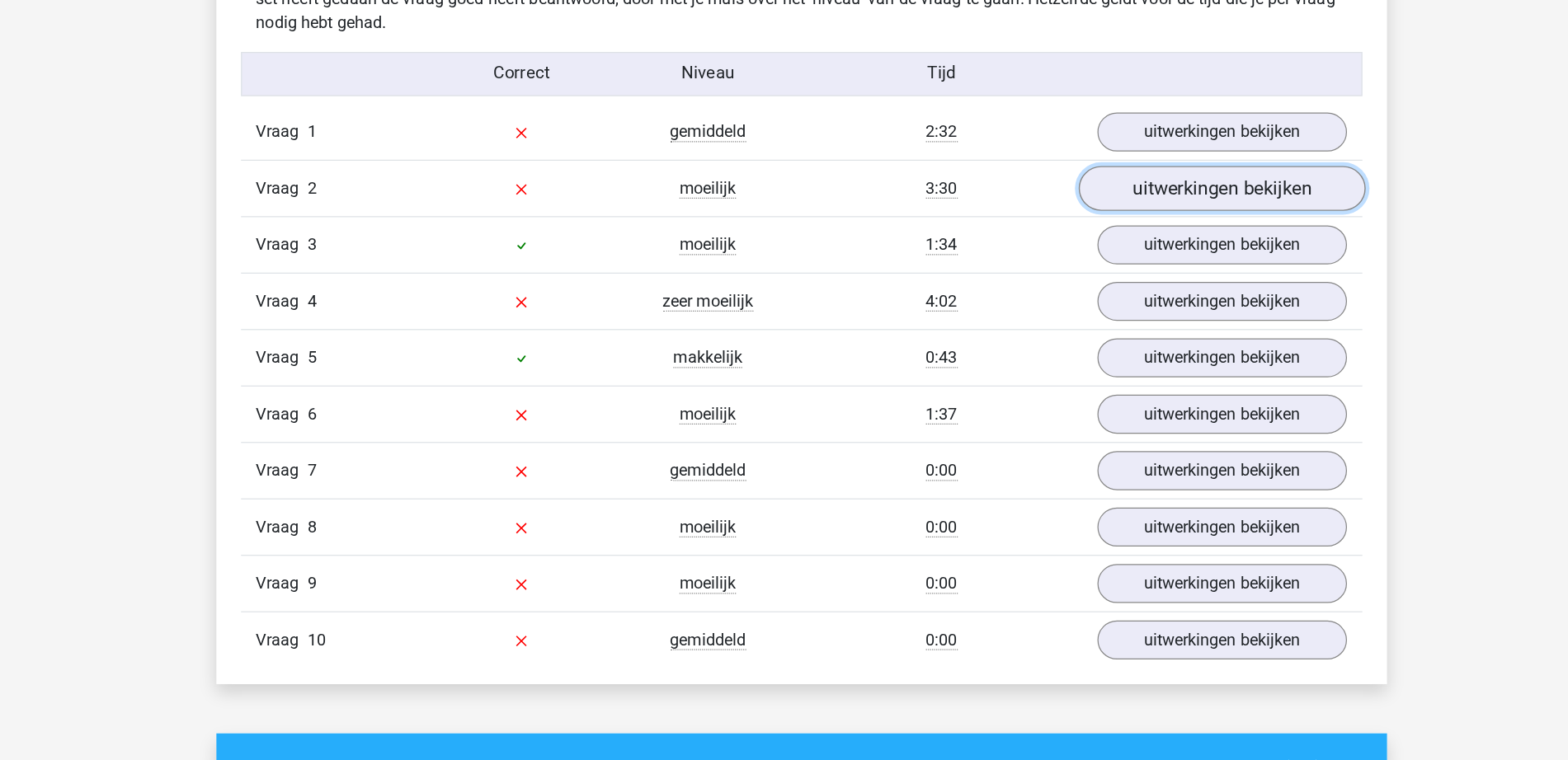
click at [1076, 149] on link "uitwerkingen bekijken" at bounding box center [1121, 153] width 230 height 36
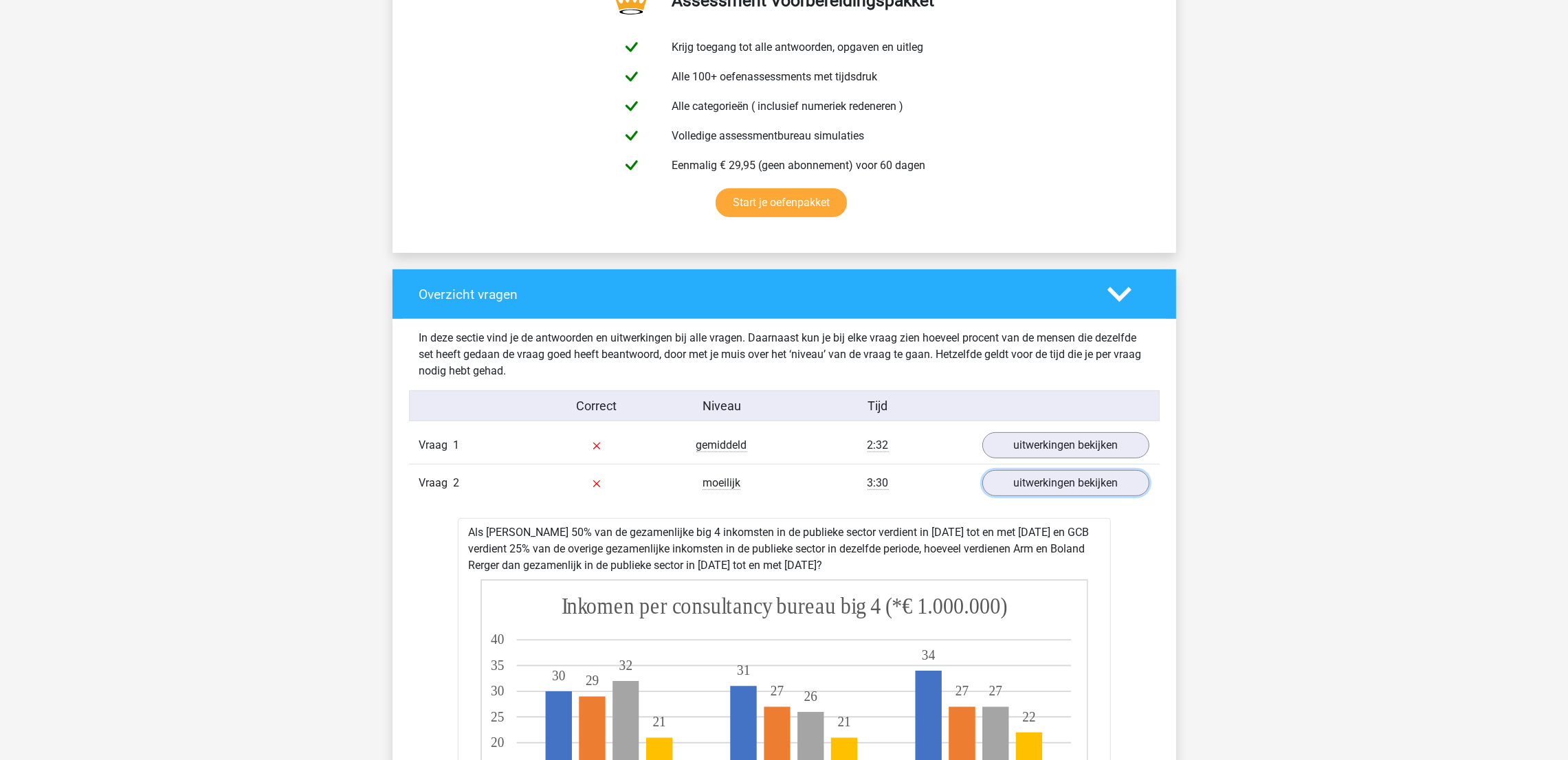
scroll to position [763, 0]
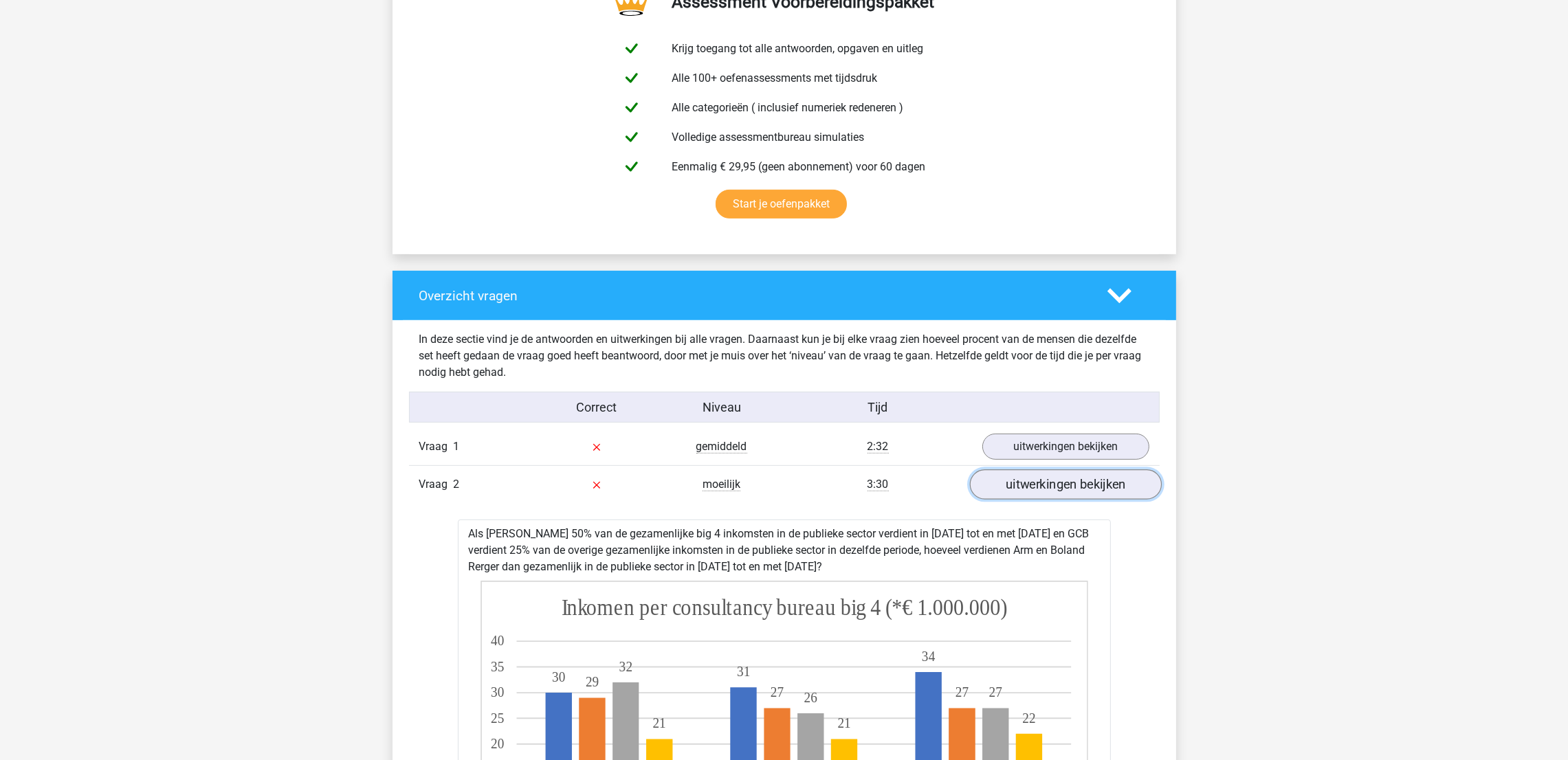
click at [1131, 482] on link "uitwerkingen bekijken" at bounding box center [1065, 485] width 192 height 30
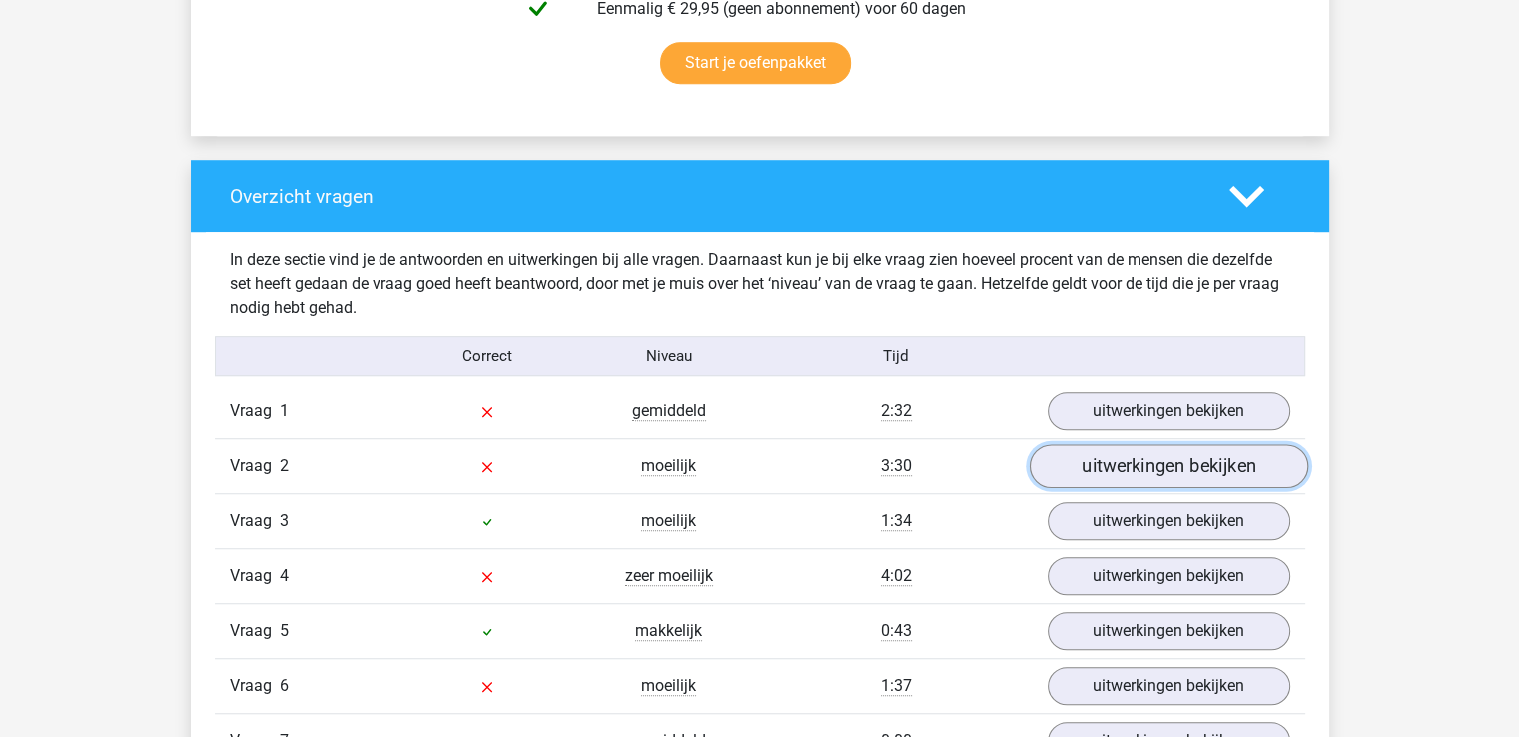
scroll to position [1413, 0]
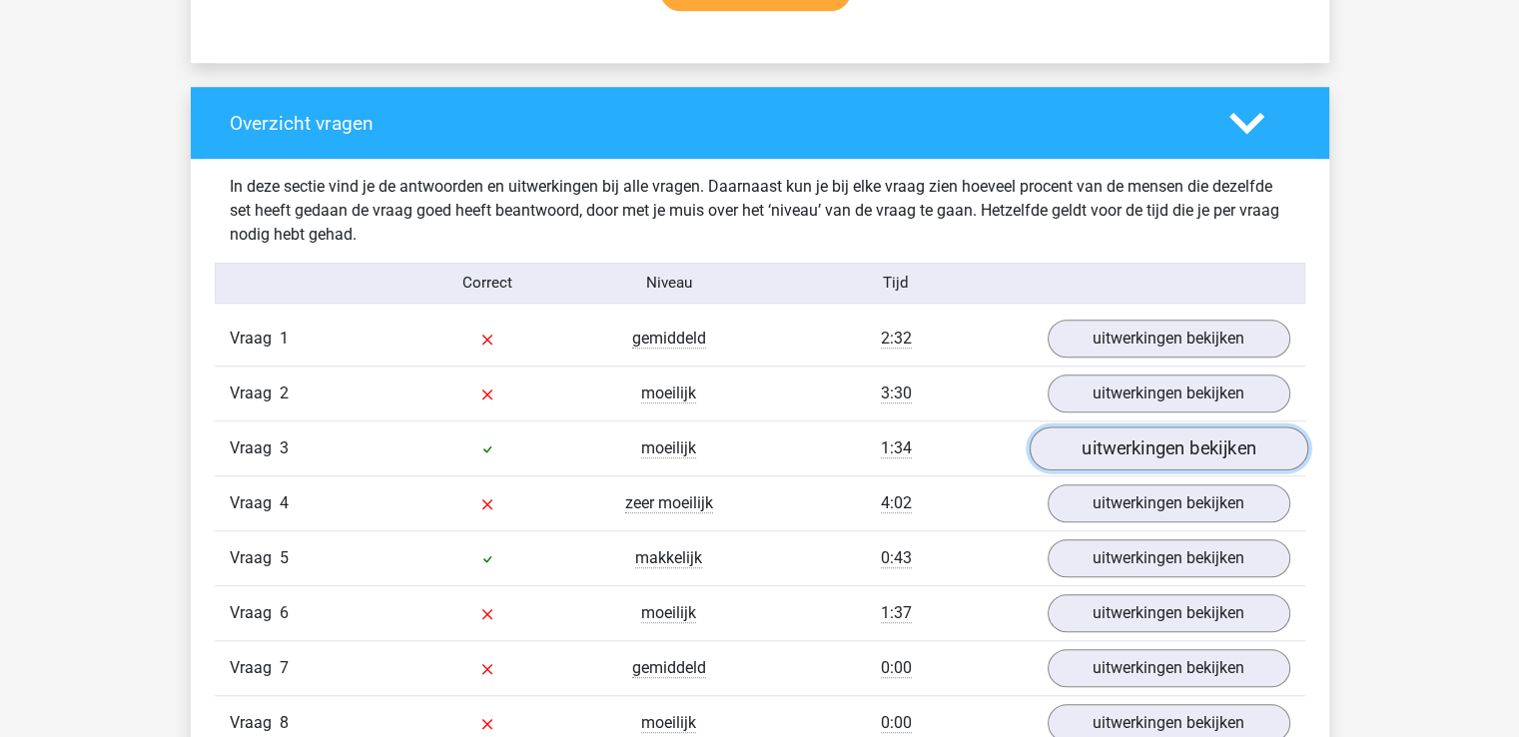
click at [1219, 454] on link "uitwerkingen bekijken" at bounding box center [1168, 449] width 279 height 44
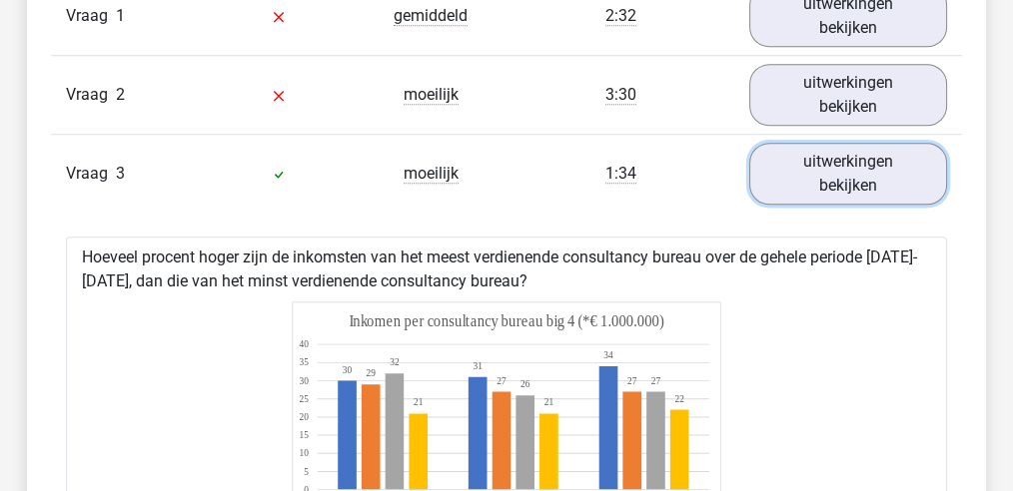
scroll to position [1735, 0]
click at [817, 184] on link "uitwerkingen bekijken" at bounding box center [848, 173] width 198 height 62
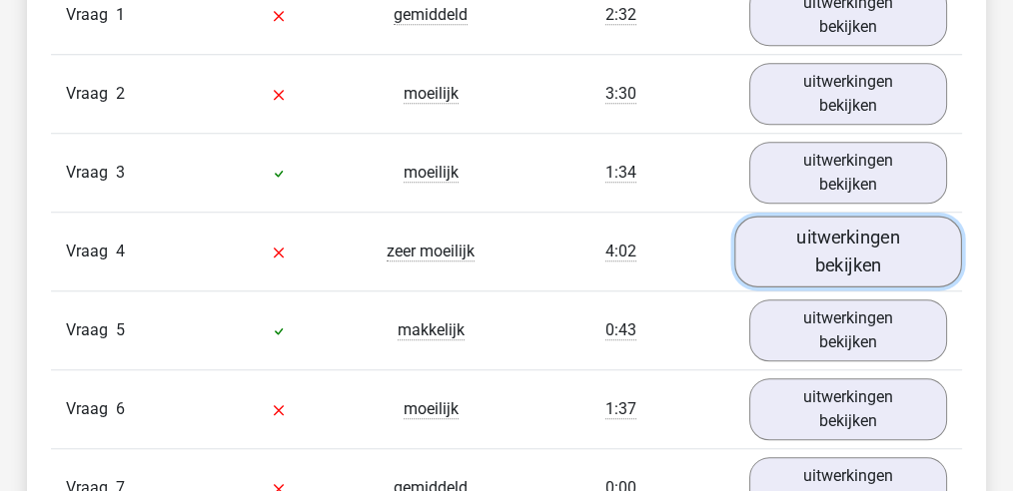
click at [819, 251] on link "uitwerkingen bekijken" at bounding box center [848, 251] width 228 height 71
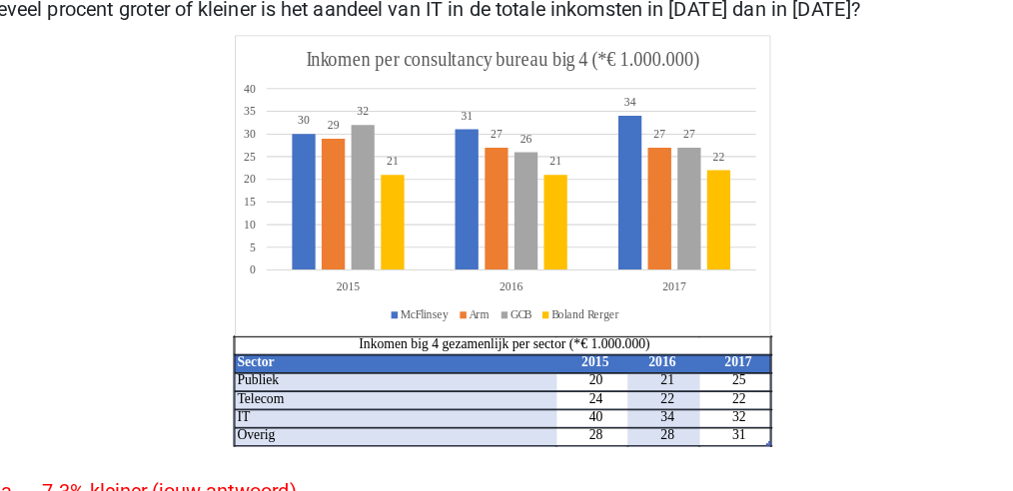
scroll to position [1981, 0]
click at [755, 398] on icon "Sector 2015 2016 2017 Publiek 20 21 25 Telecom 24 22 22 IT 40 34 32 Overig 28 2…" at bounding box center [506, 274] width 817 height 330
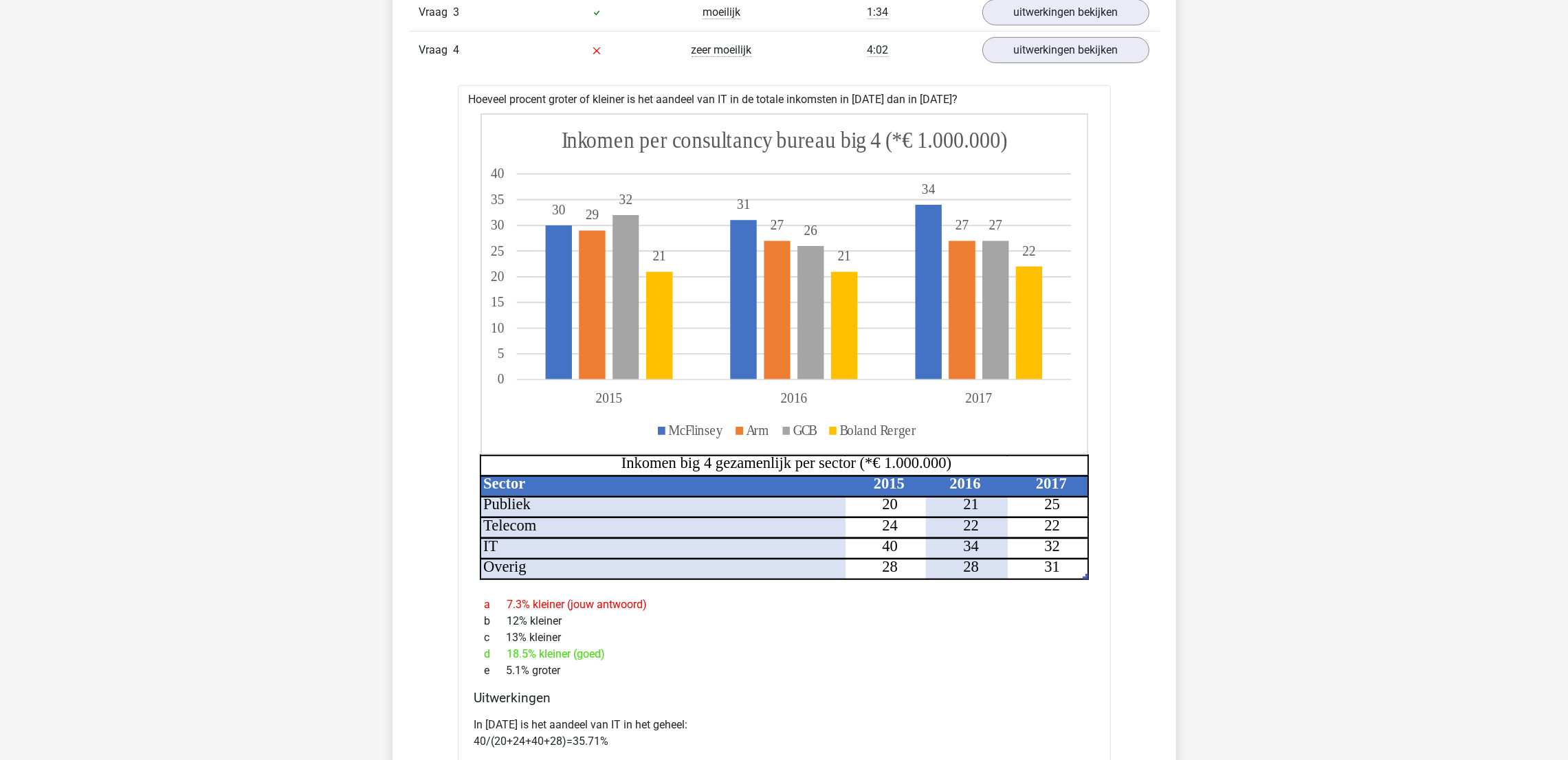
scroll to position [1255, 0]
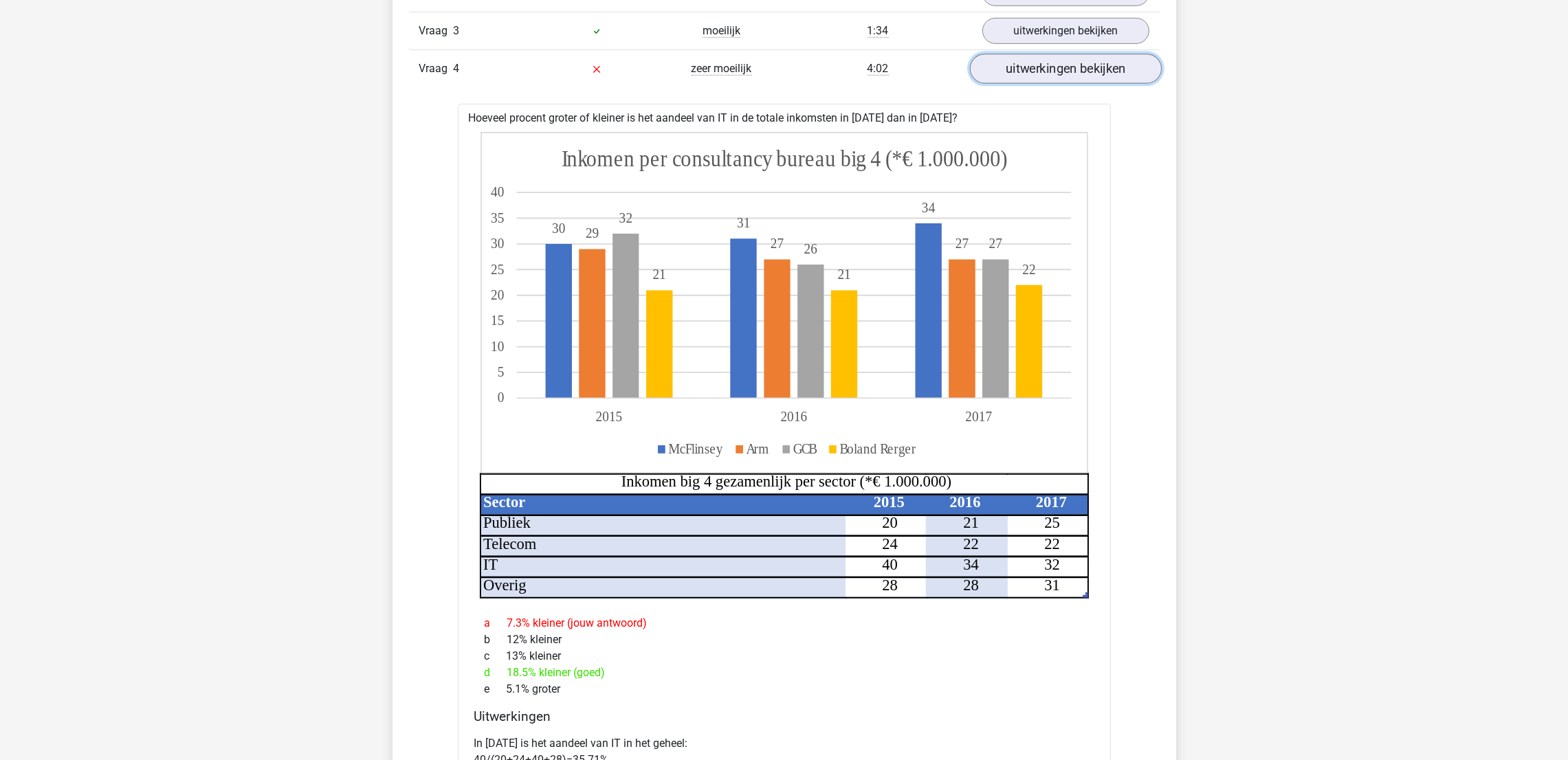
click at [1063, 65] on link "uitwerkingen bekijken" at bounding box center [1065, 69] width 192 height 30
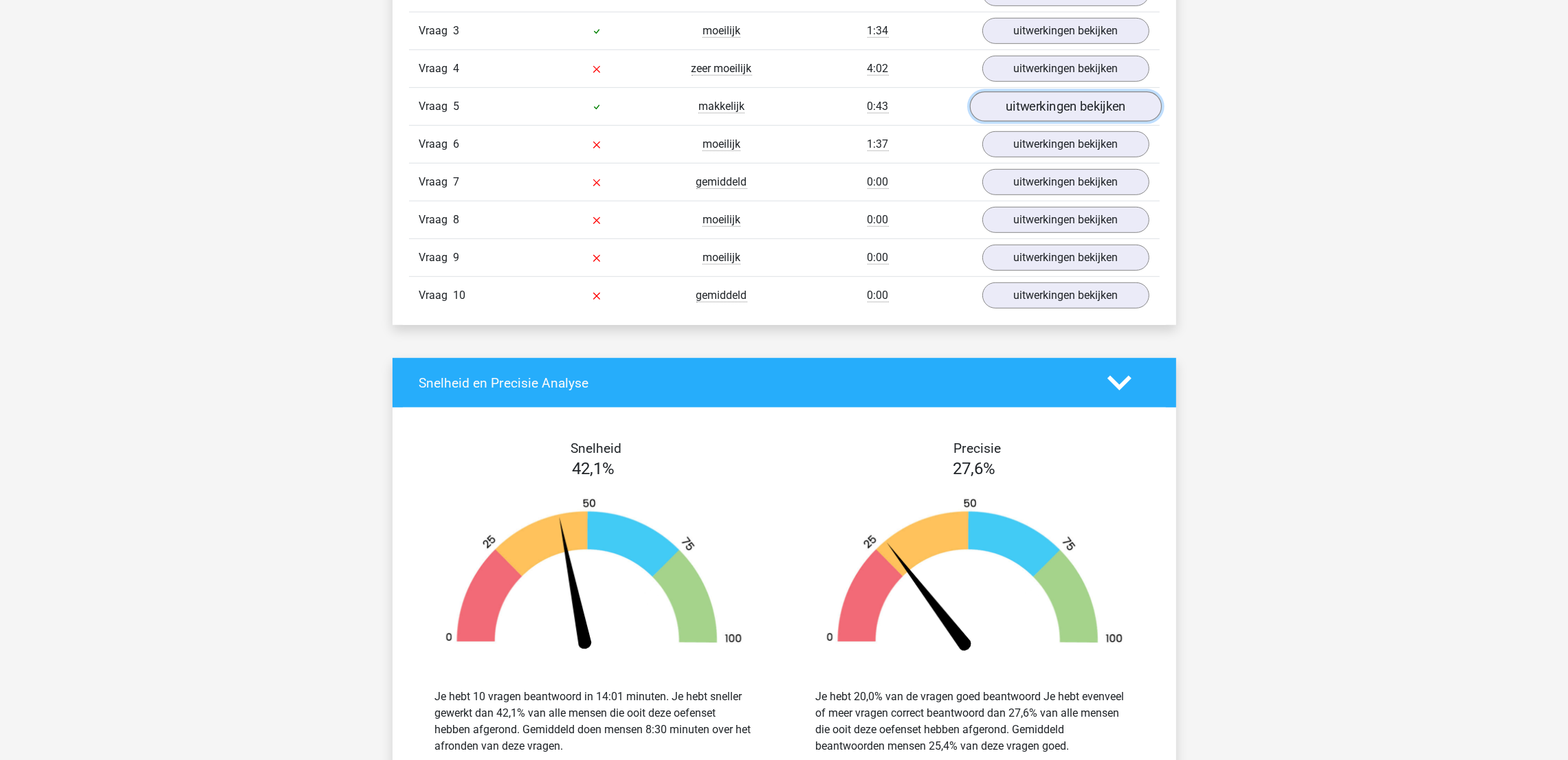
click at [1067, 100] on link "uitwerkingen bekijken" at bounding box center [1065, 107] width 192 height 30
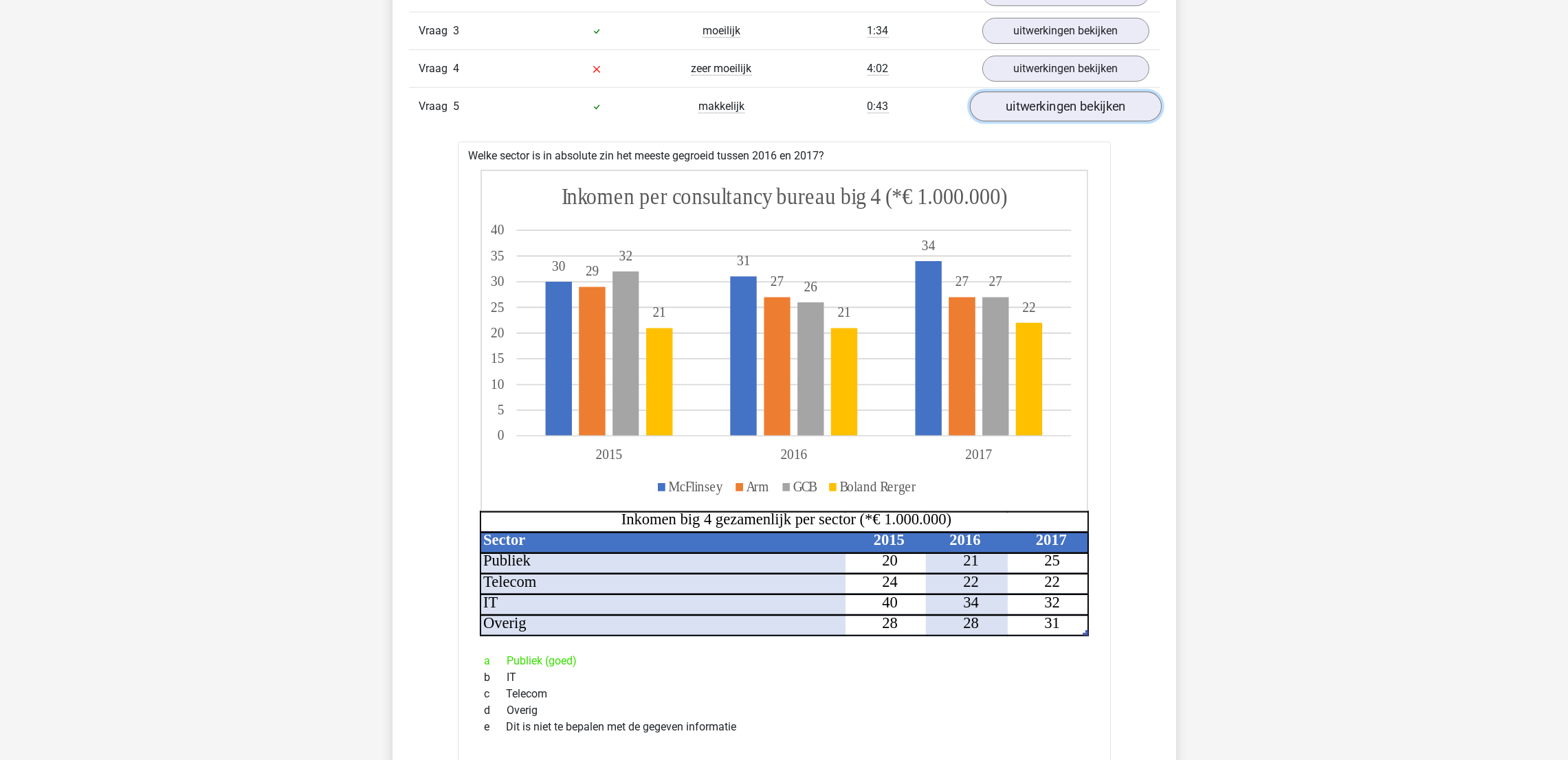
click at [1067, 100] on link "uitwerkingen bekijken" at bounding box center [1065, 107] width 192 height 30
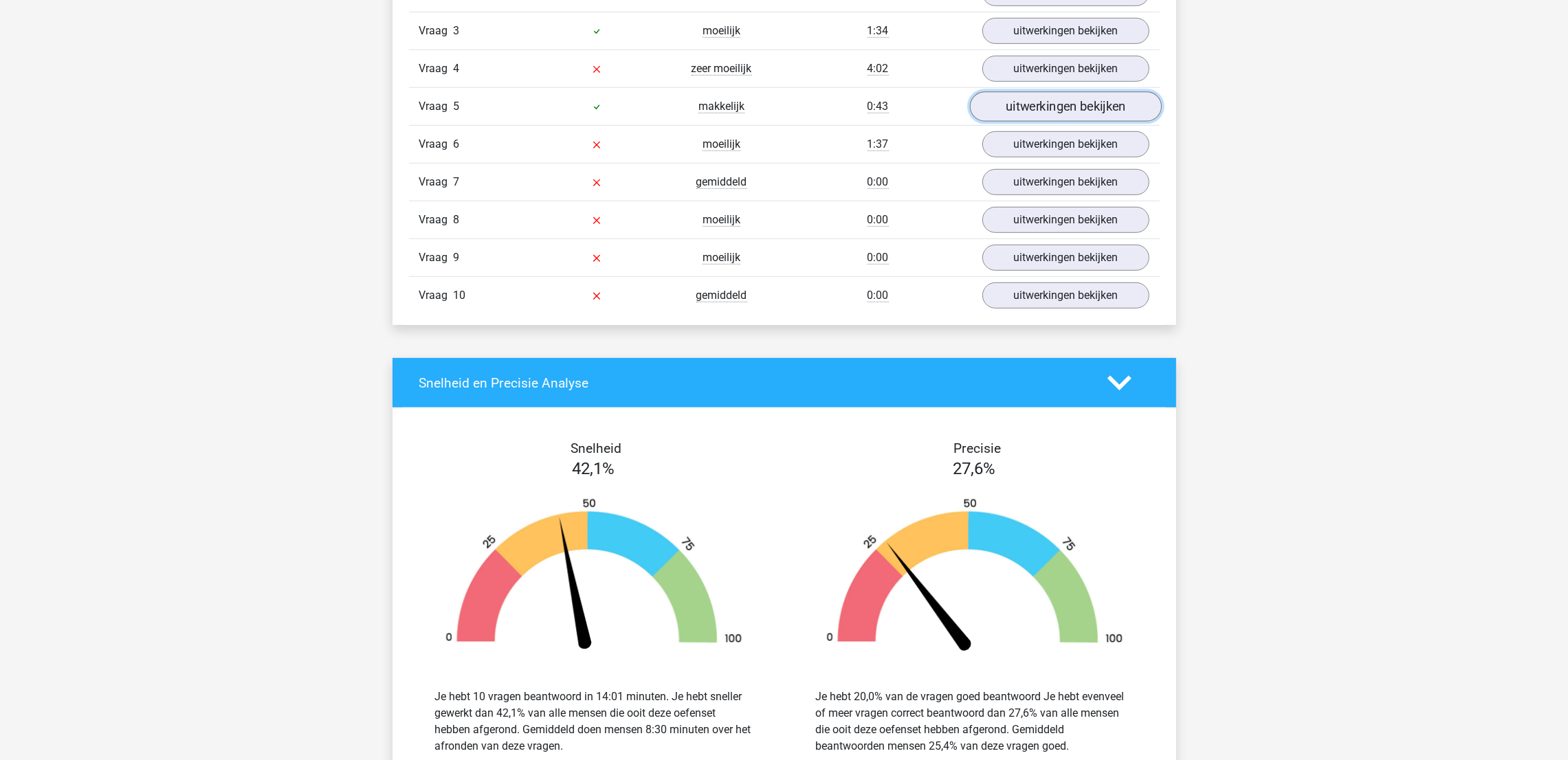
click at [1067, 100] on link "uitwerkingen bekijken" at bounding box center [1065, 107] width 192 height 30
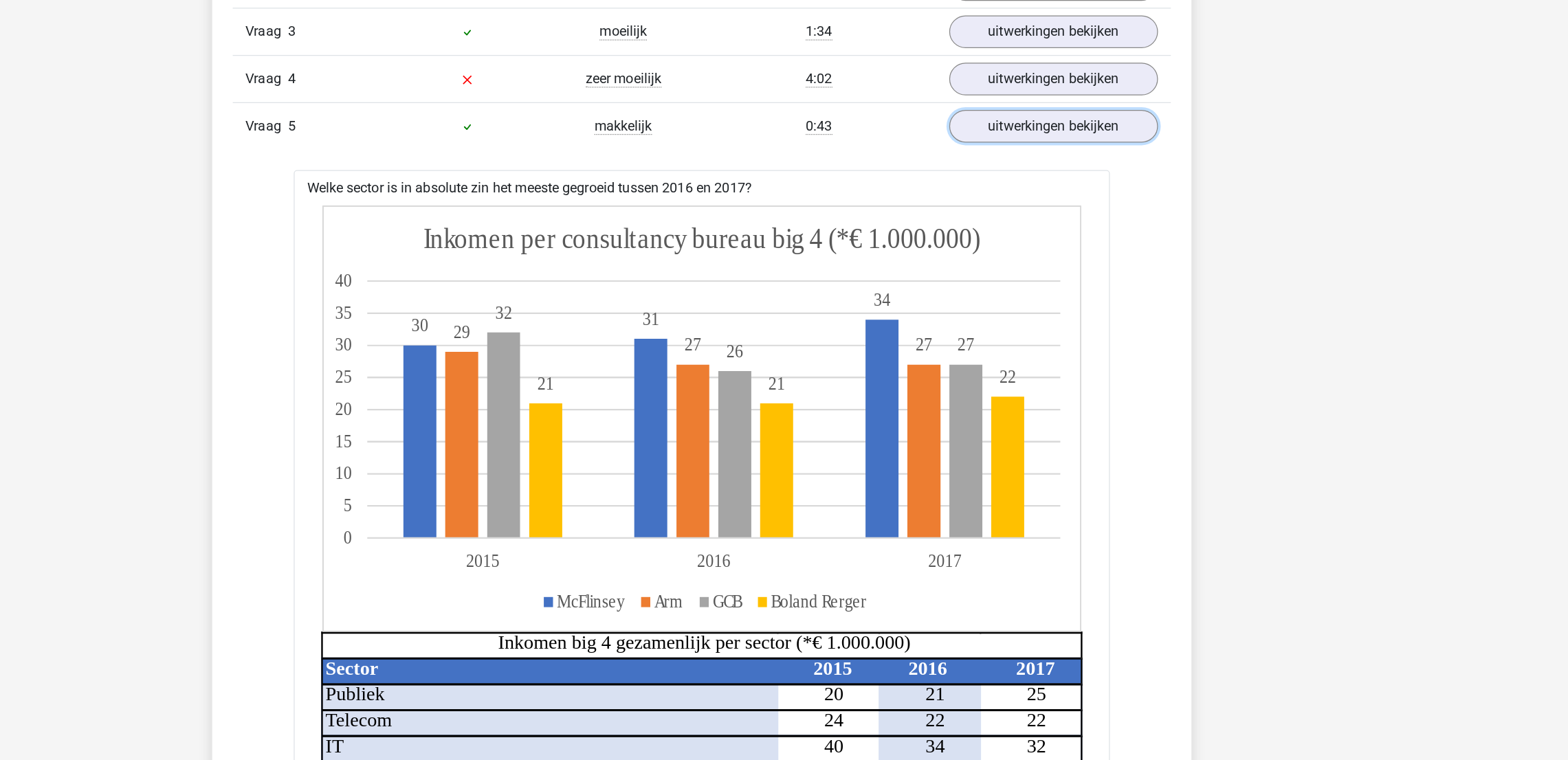
scroll to position [1256, 0]
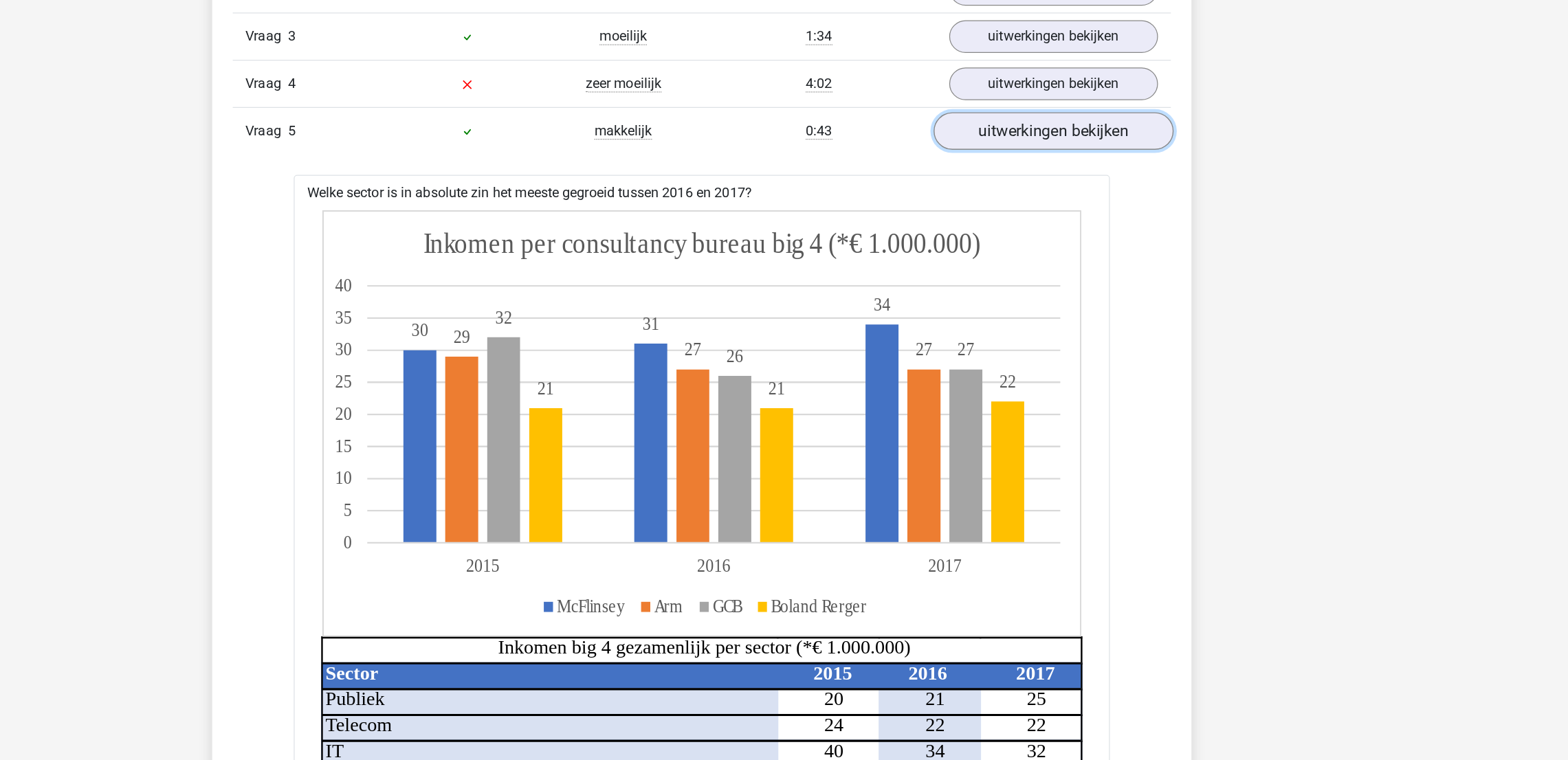
click at [1066, 91] on link "uitwerkingen bekijken" at bounding box center [1065, 106] width 192 height 30
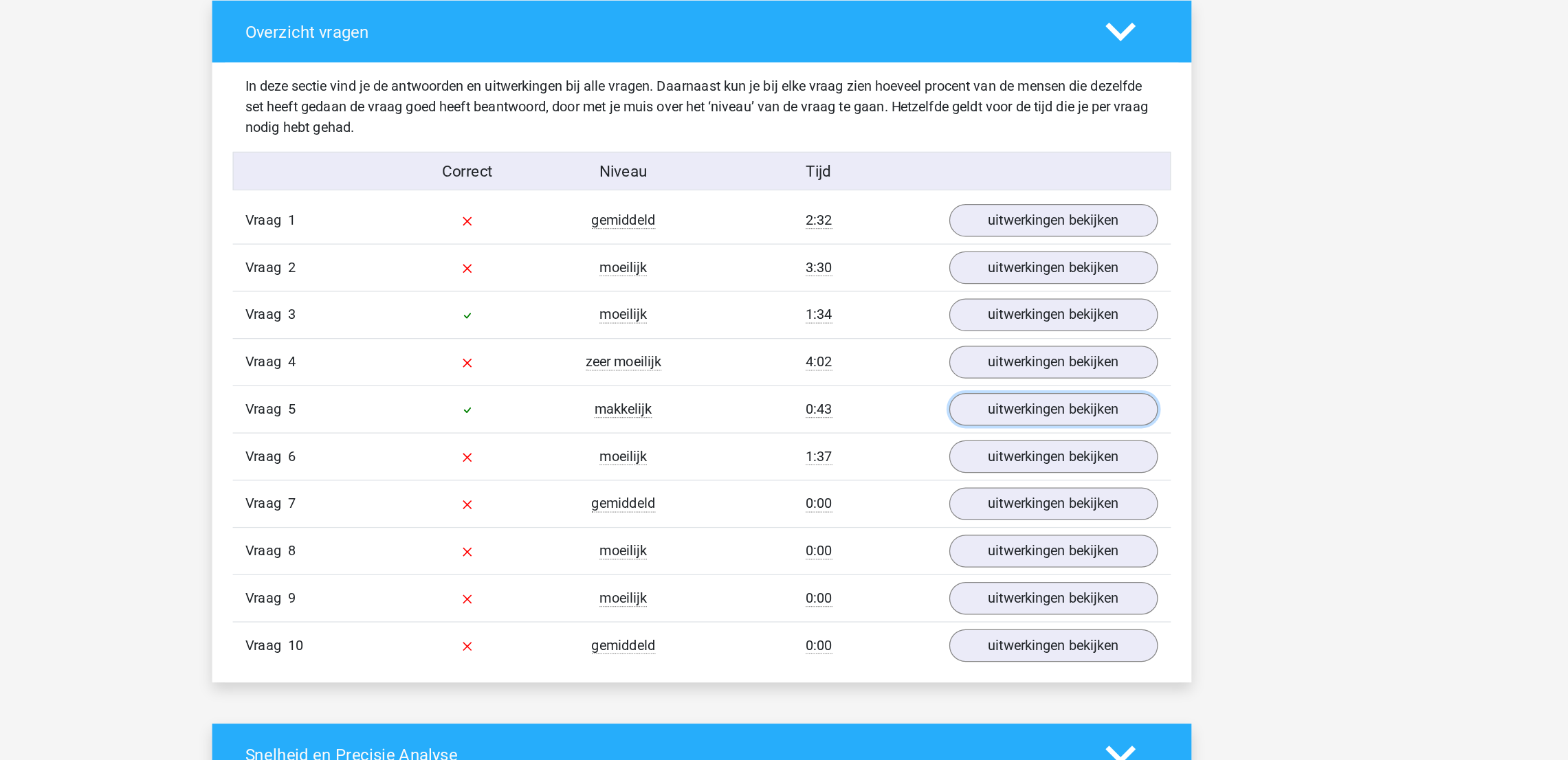
scroll to position [1025, 0]
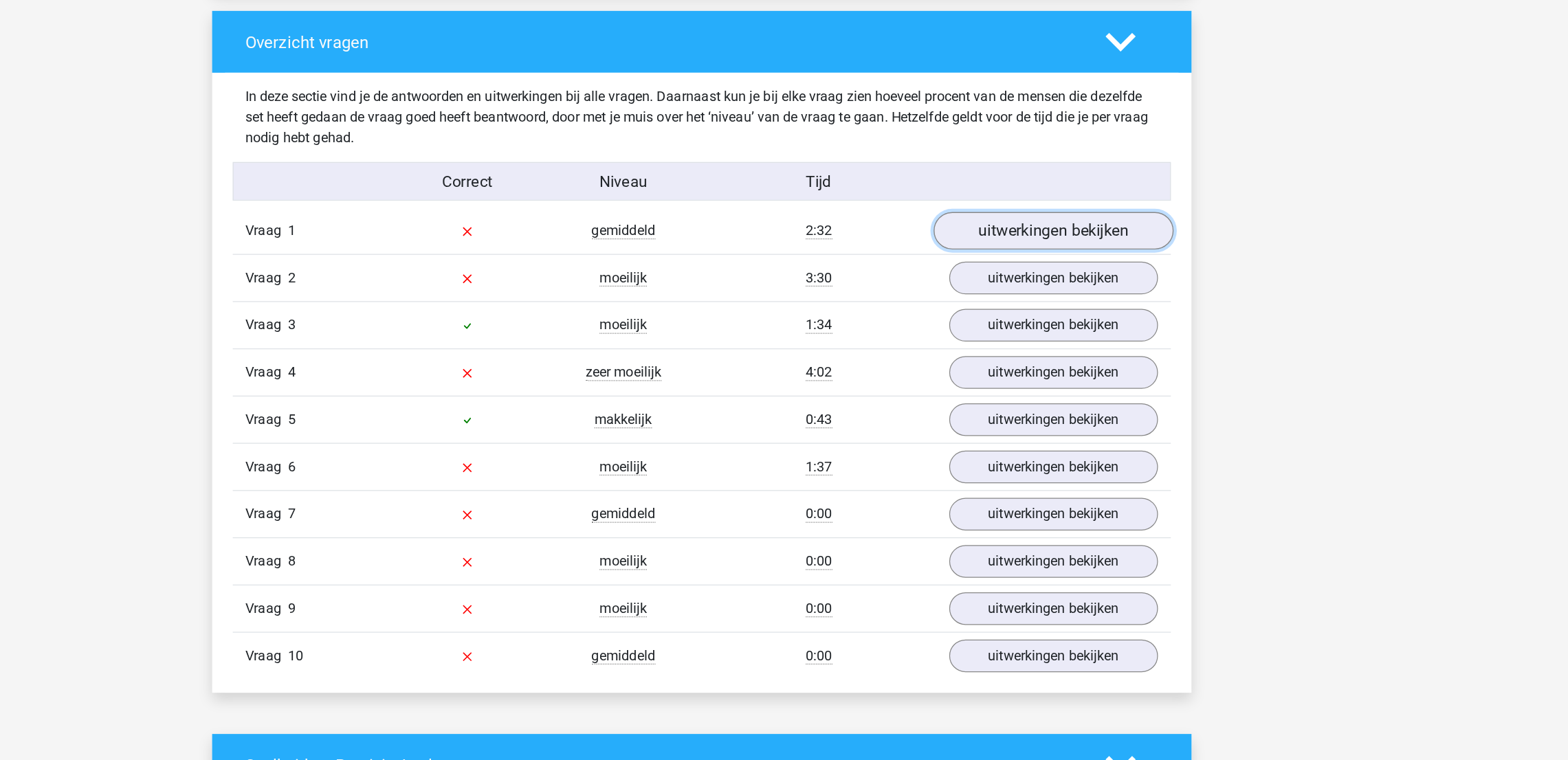
click at [1025, 184] on link "uitwerkingen bekijken" at bounding box center [1065, 186] width 192 height 30
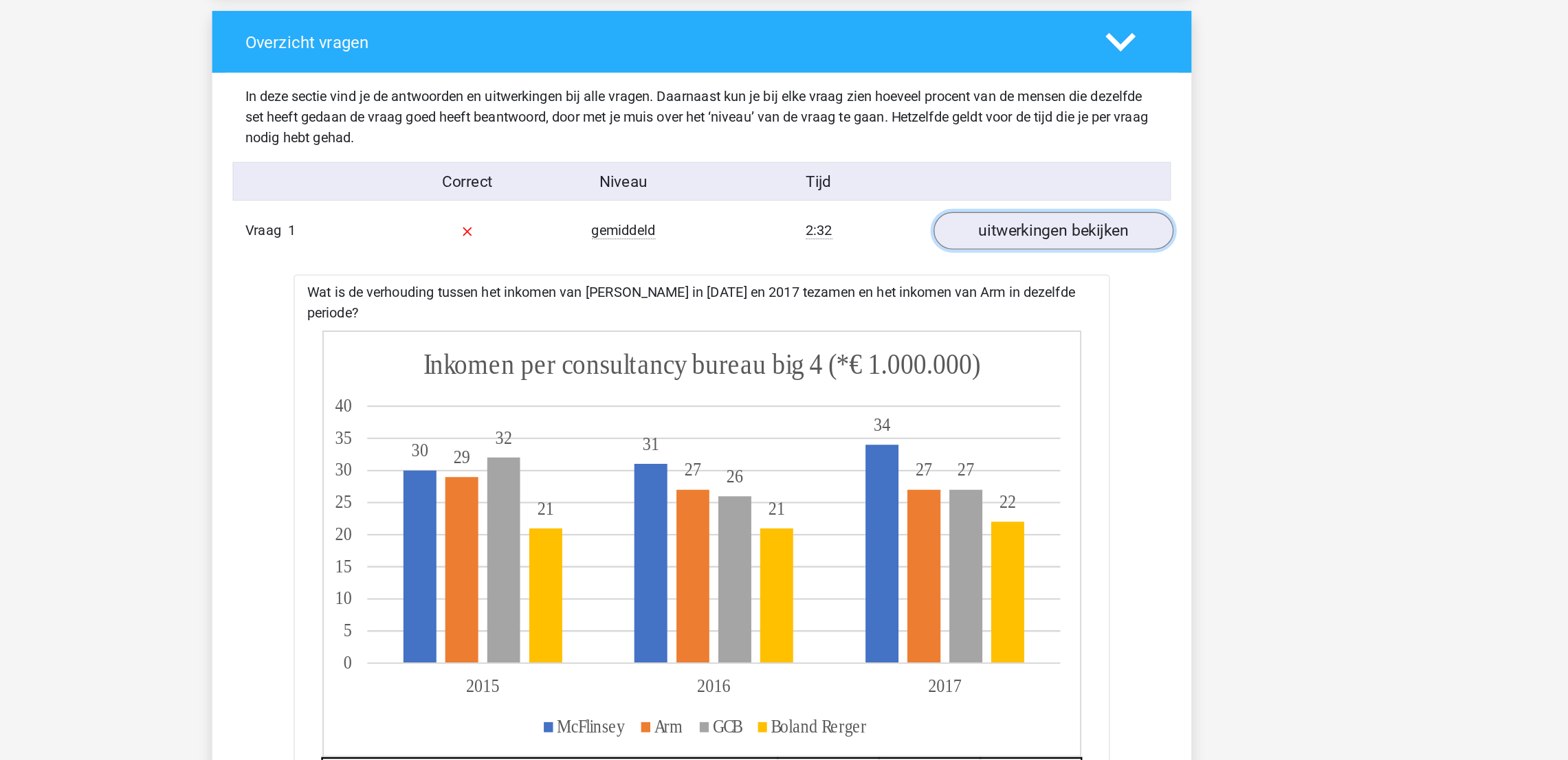
click at [1025, 184] on link "uitwerkingen bekijken" at bounding box center [1065, 186] width 192 height 30
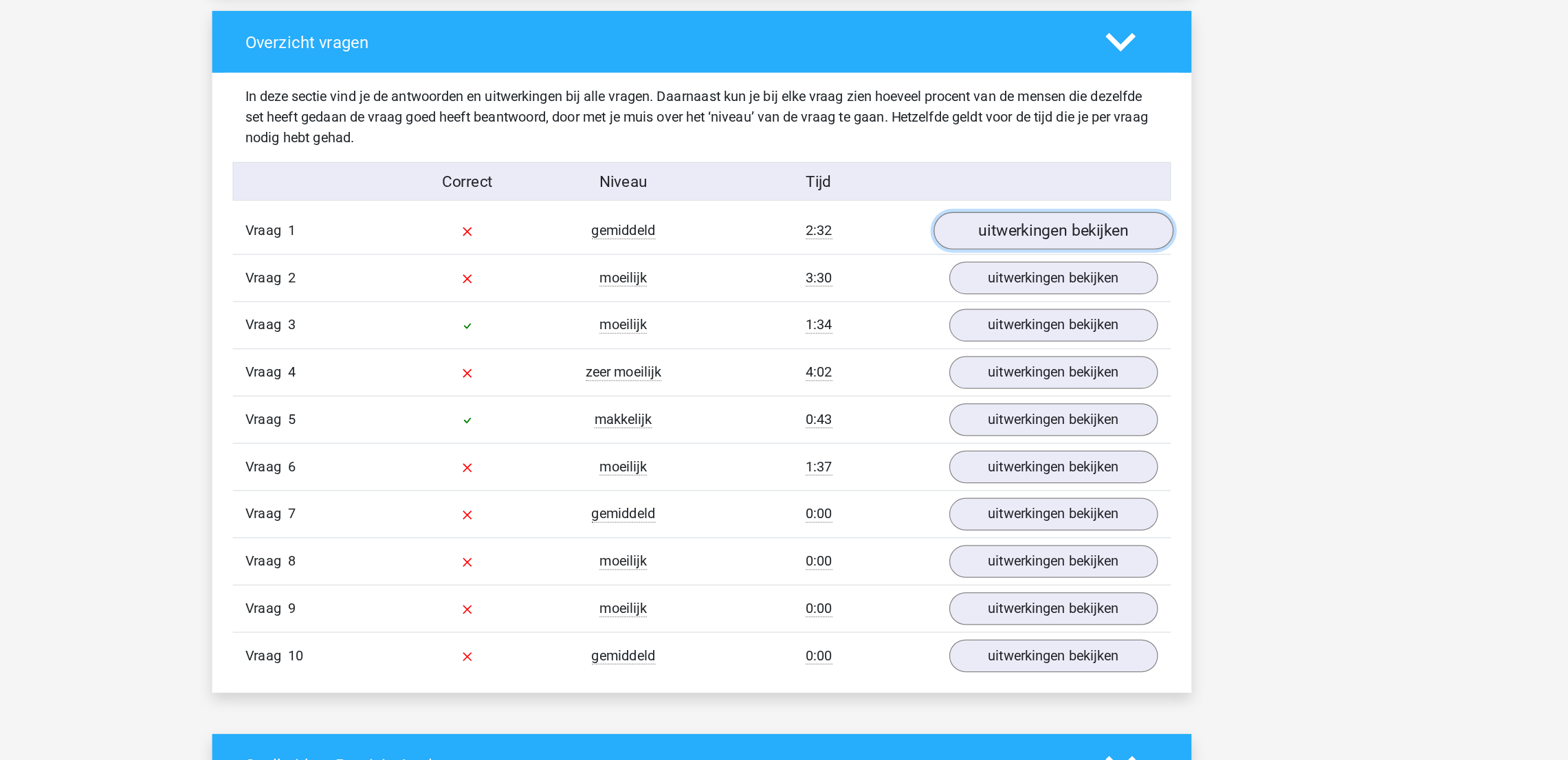
click at [1025, 184] on link "uitwerkingen bekijken" at bounding box center [1065, 186] width 192 height 30
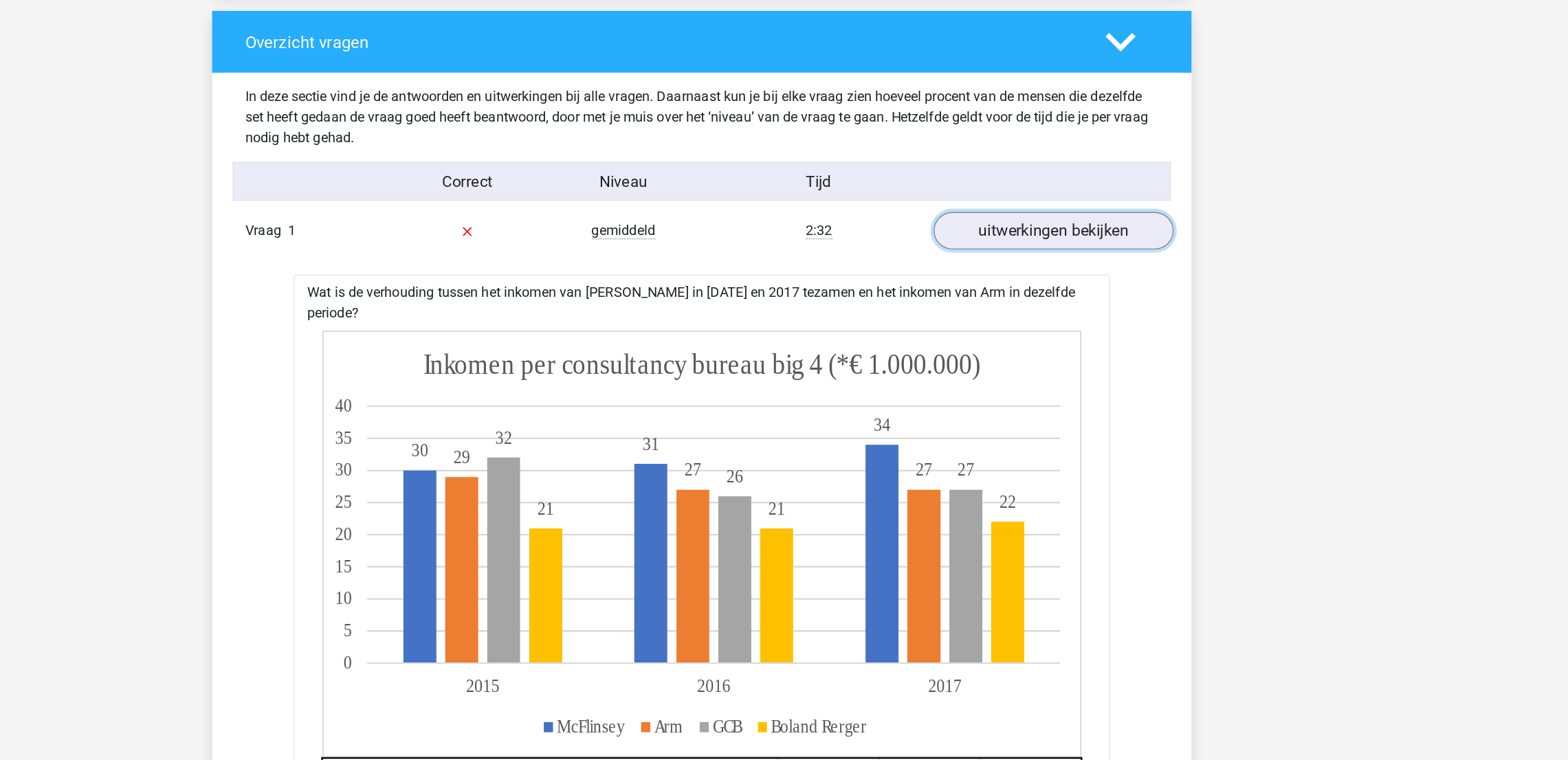
click at [1025, 184] on link "uitwerkingen bekijken" at bounding box center [1065, 186] width 192 height 30
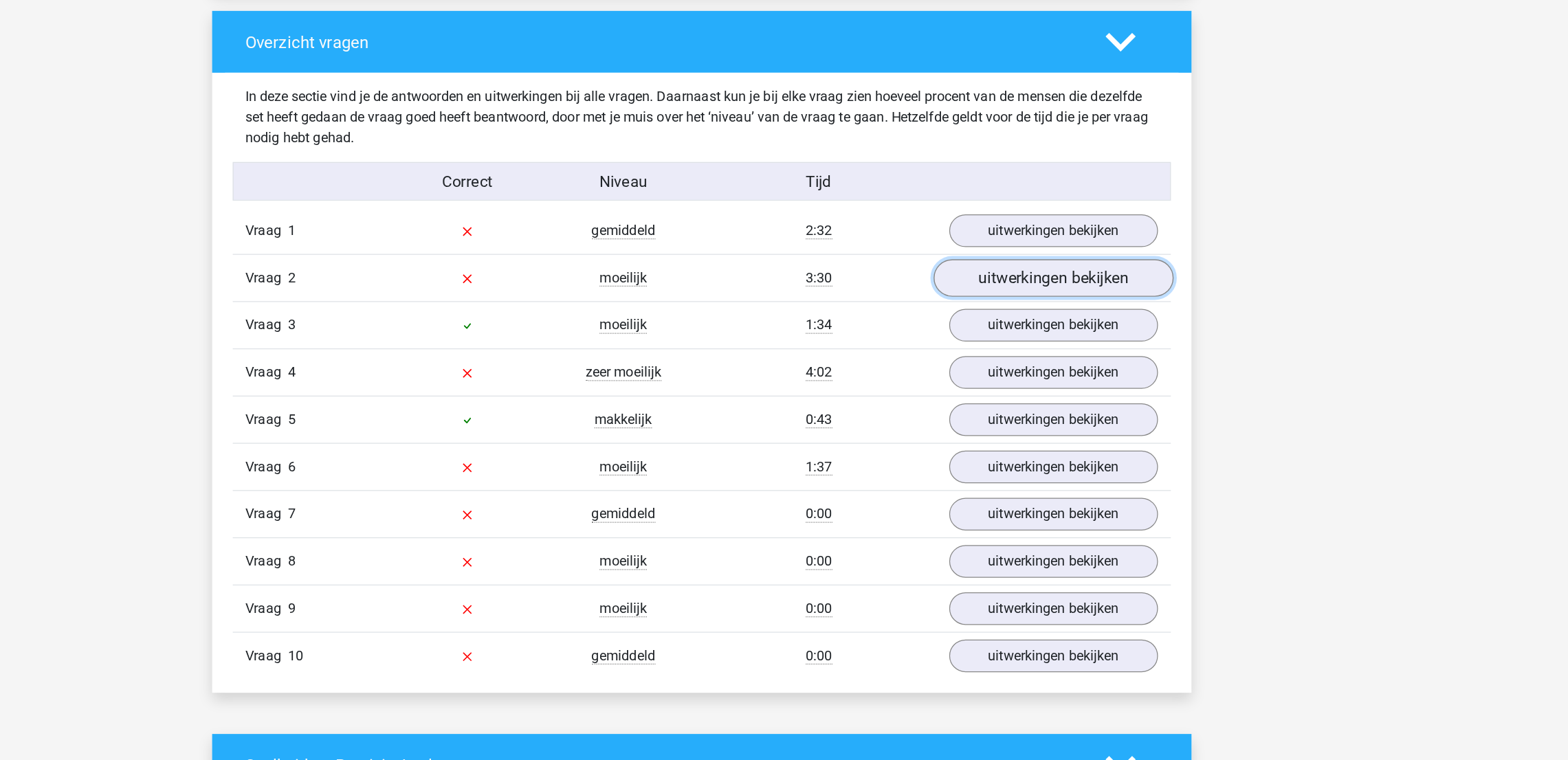
click at [1025, 221] on link "uitwerkingen bekijken" at bounding box center [1065, 224] width 192 height 30
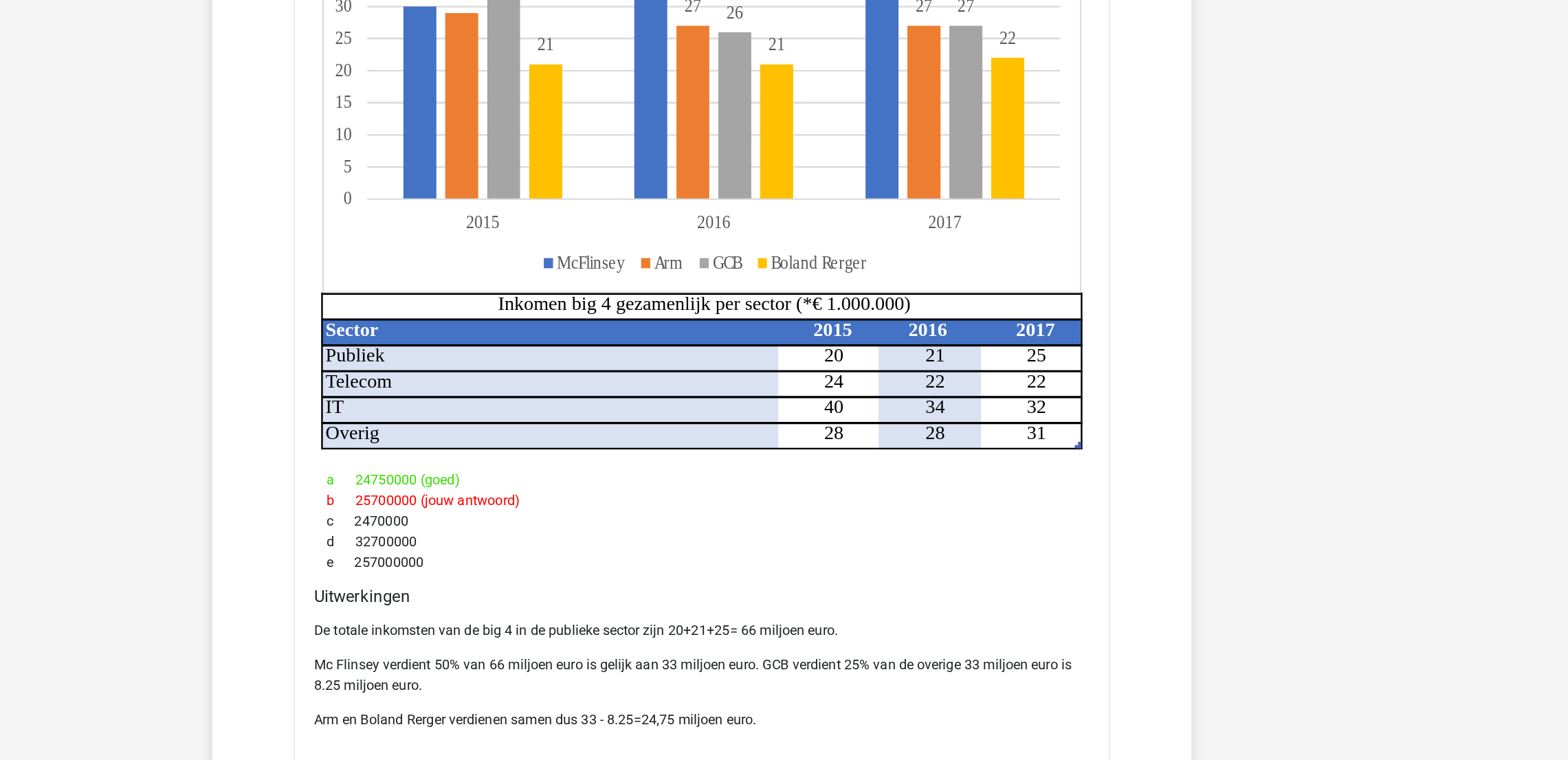
scroll to position [1098, 0]
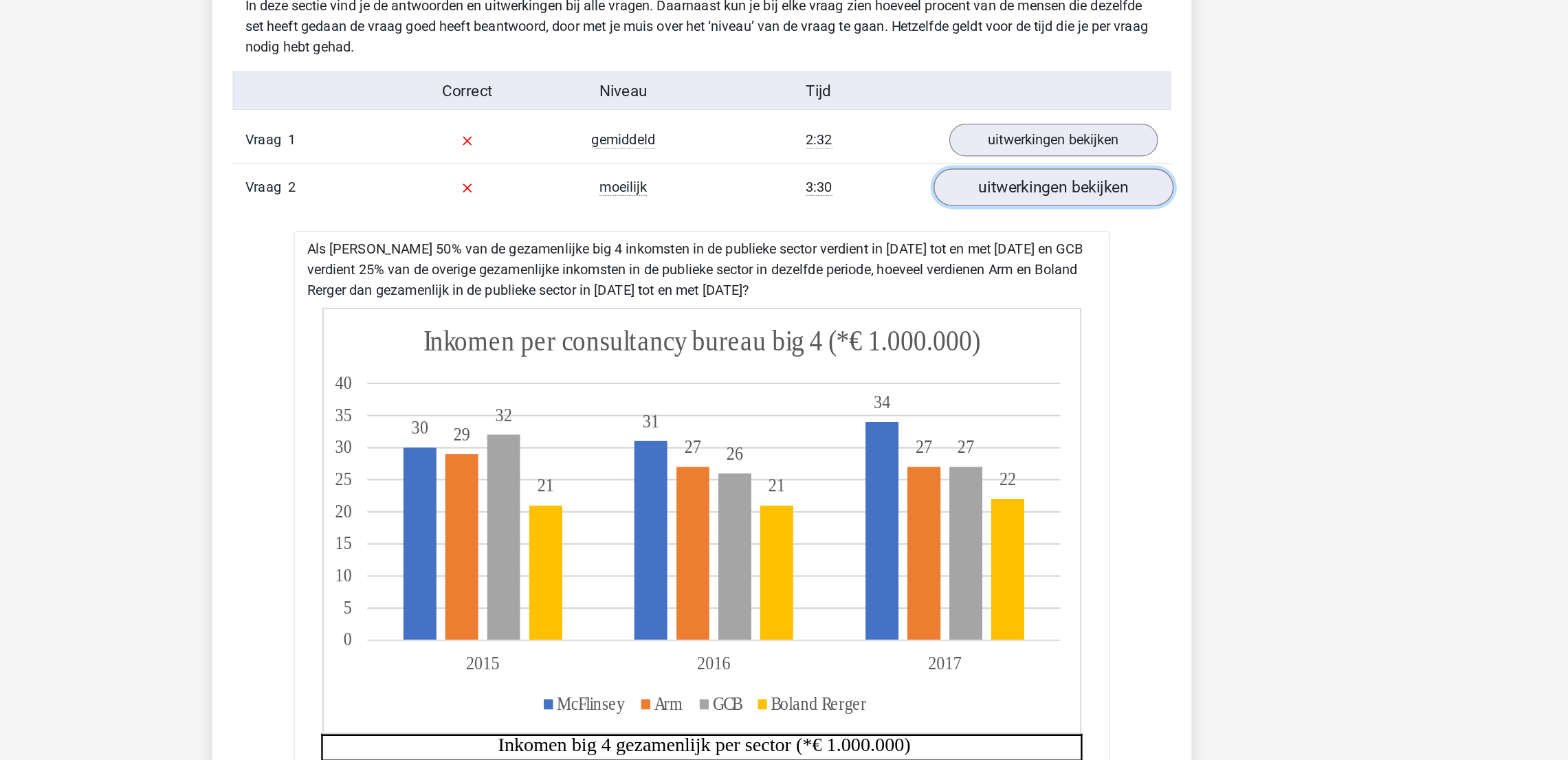
click at [1060, 151] on link "uitwerkingen bekijken" at bounding box center [1065, 151] width 192 height 30
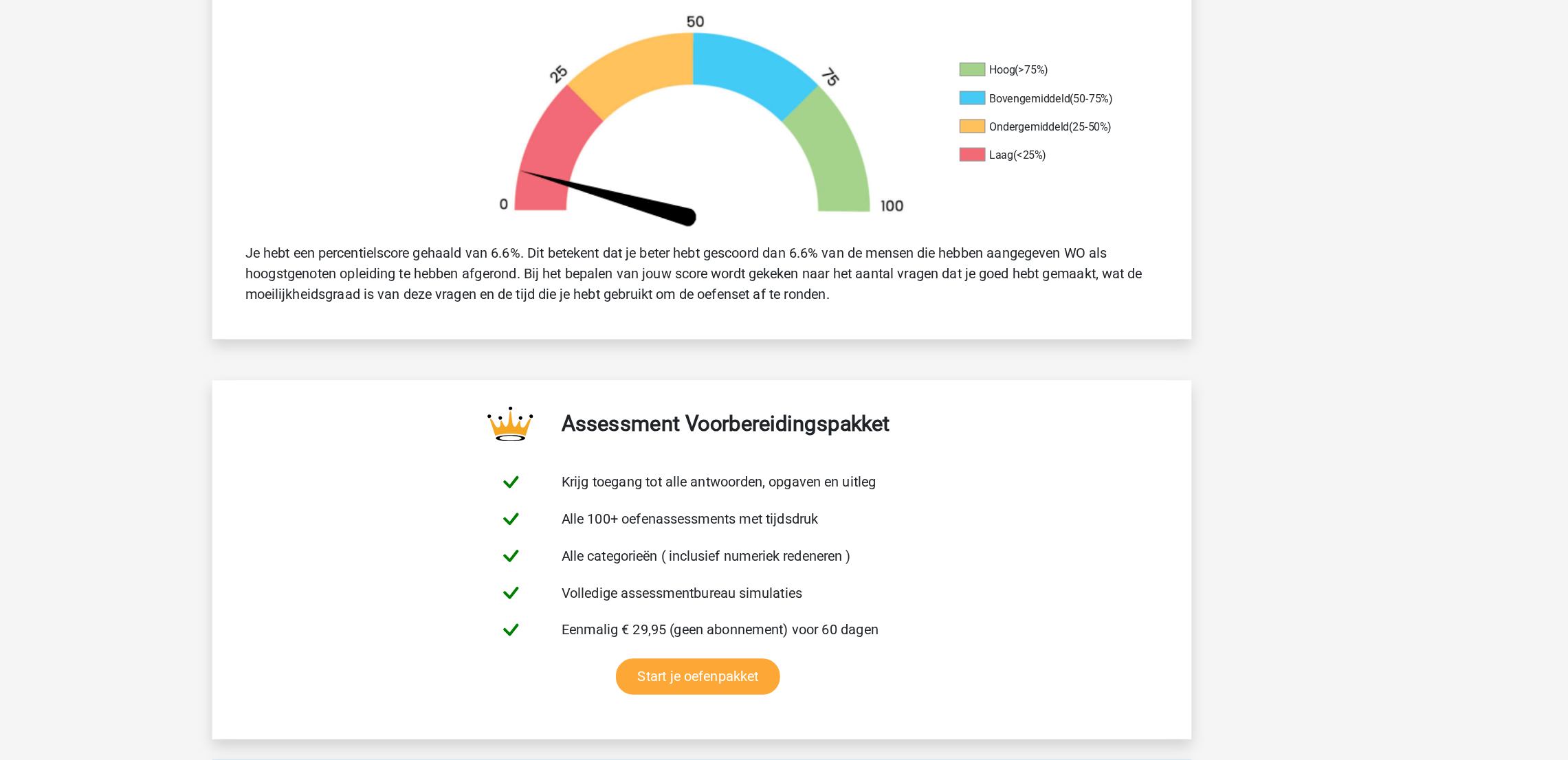
scroll to position [0, 0]
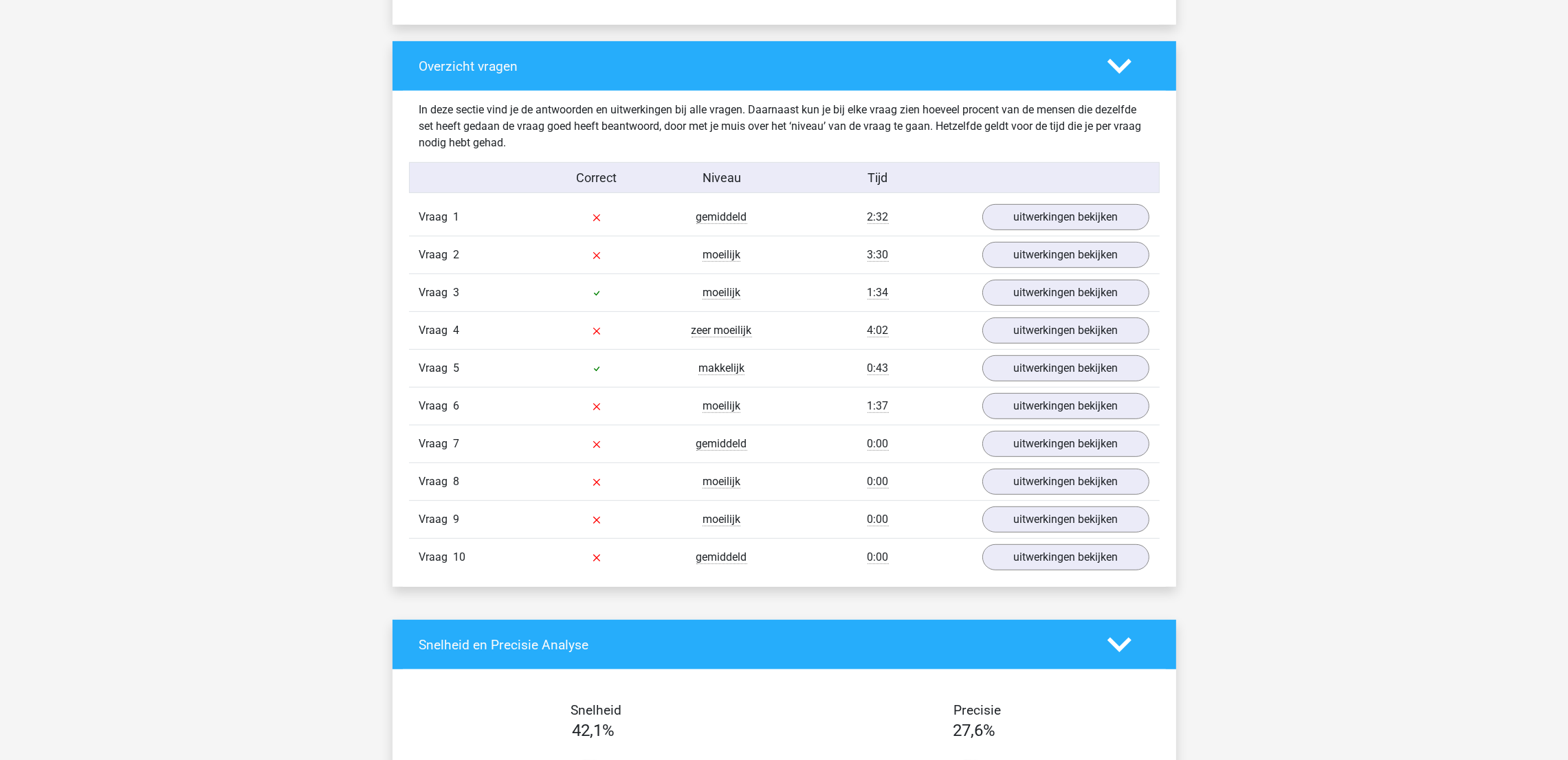
scroll to position [356, 0]
